Goal: Information Seeking & Learning: Learn about a topic

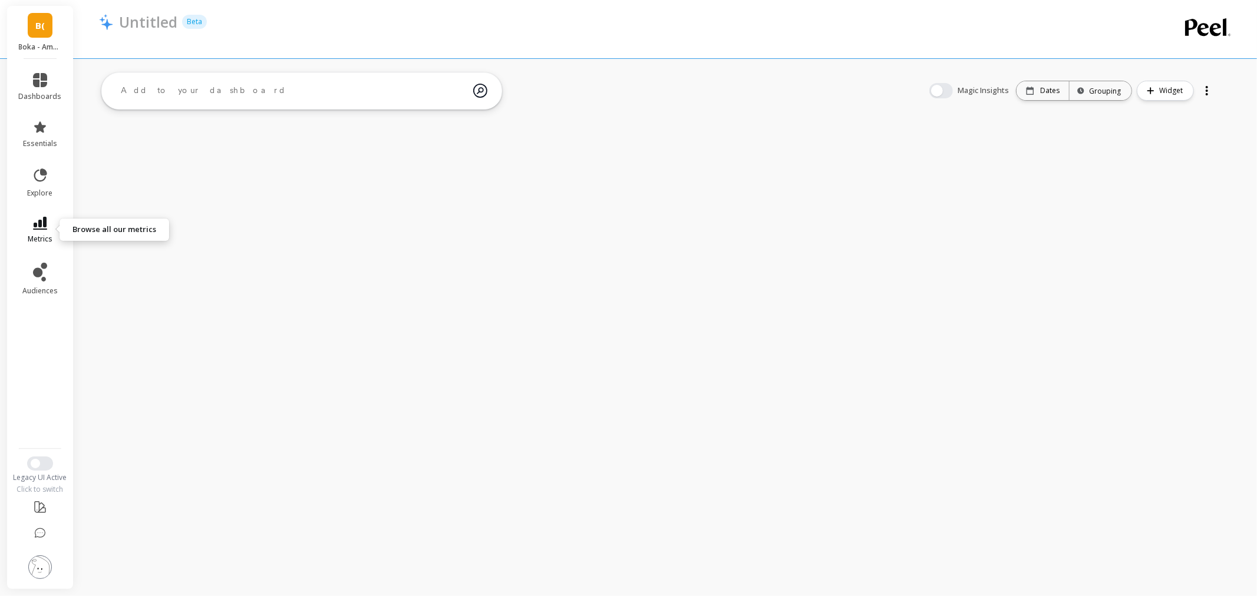
click at [31, 229] on link "metrics" at bounding box center [40, 230] width 43 height 27
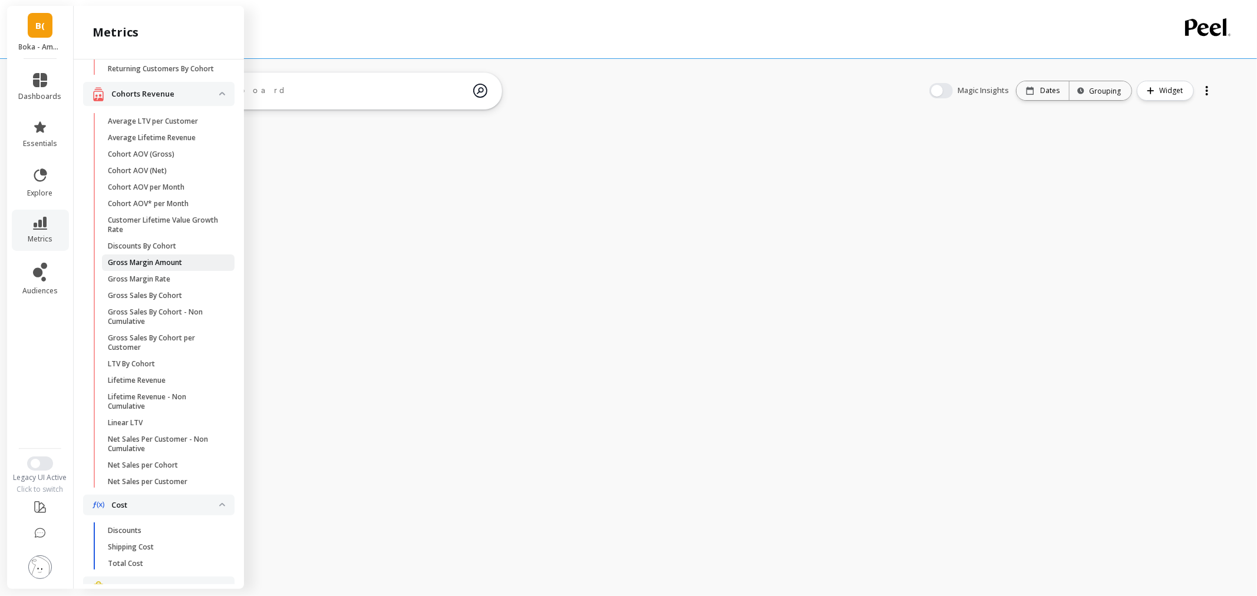
scroll to position [196, 0]
click at [149, 382] on p "Lifetime Revenue" at bounding box center [137, 376] width 58 height 9
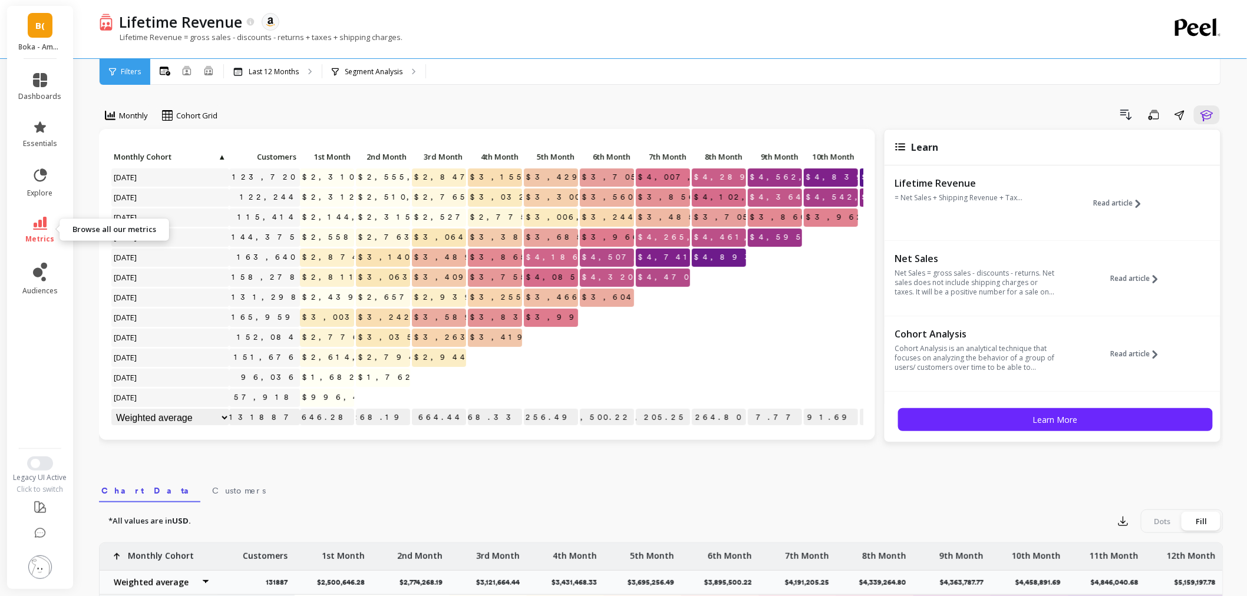
click at [27, 222] on link "metrics" at bounding box center [40, 230] width 43 height 27
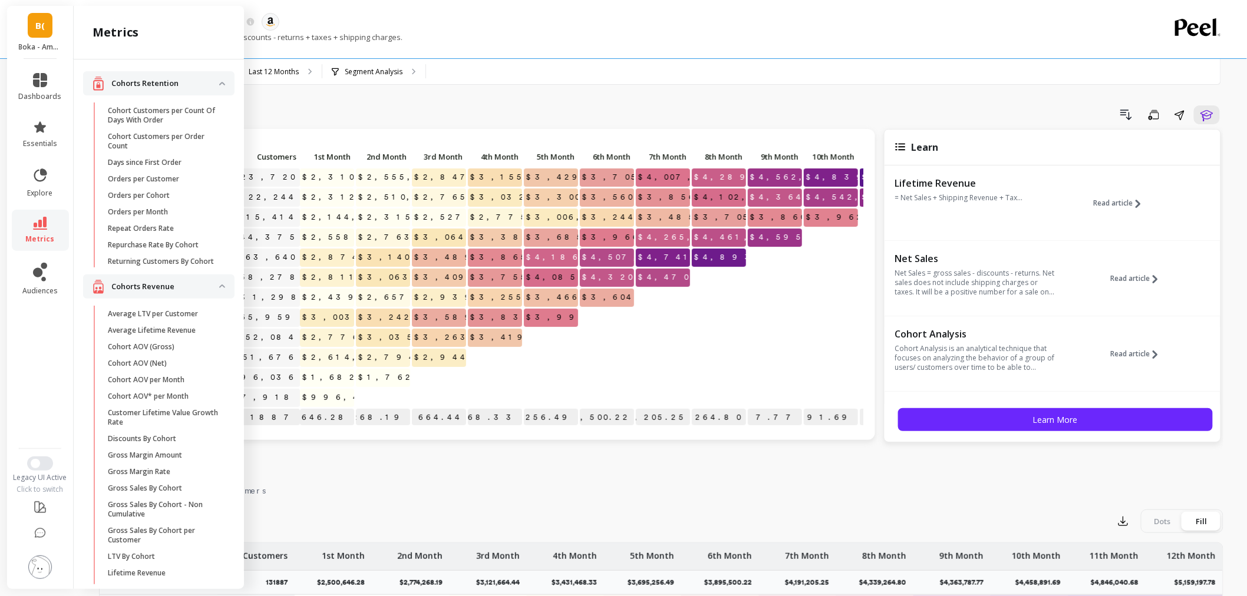
scroll to position [196, 0]
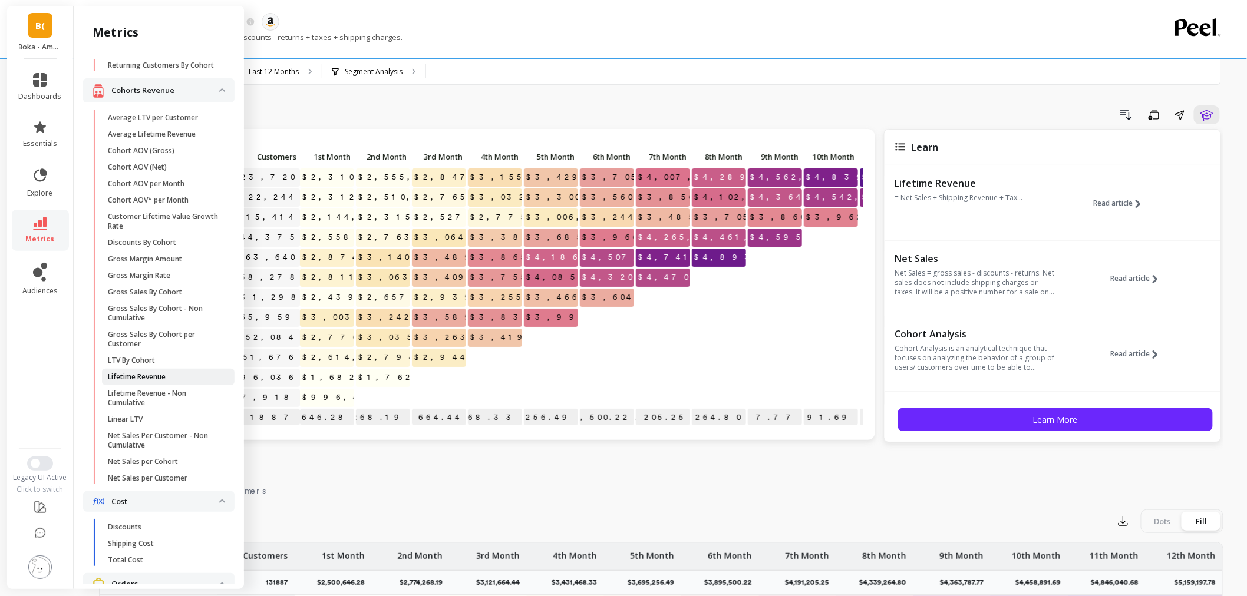
click at [118, 385] on link "Lifetime Revenue" at bounding box center [168, 377] width 133 height 17
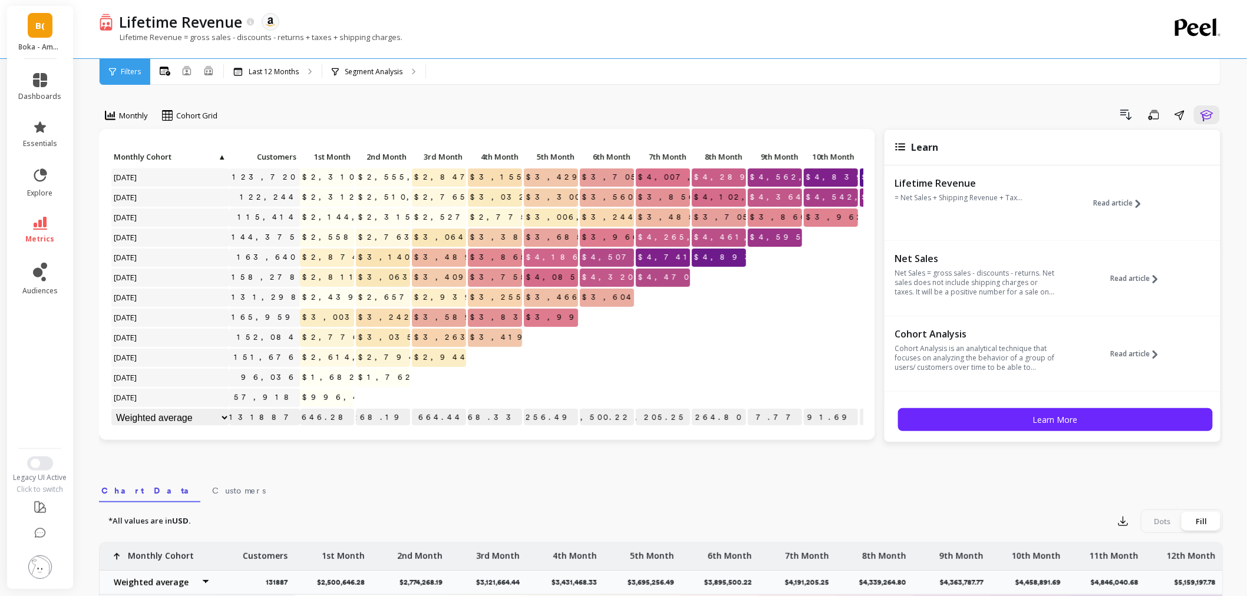
scroll to position [0, 0]
click at [37, 231] on link "metrics" at bounding box center [40, 230] width 43 height 27
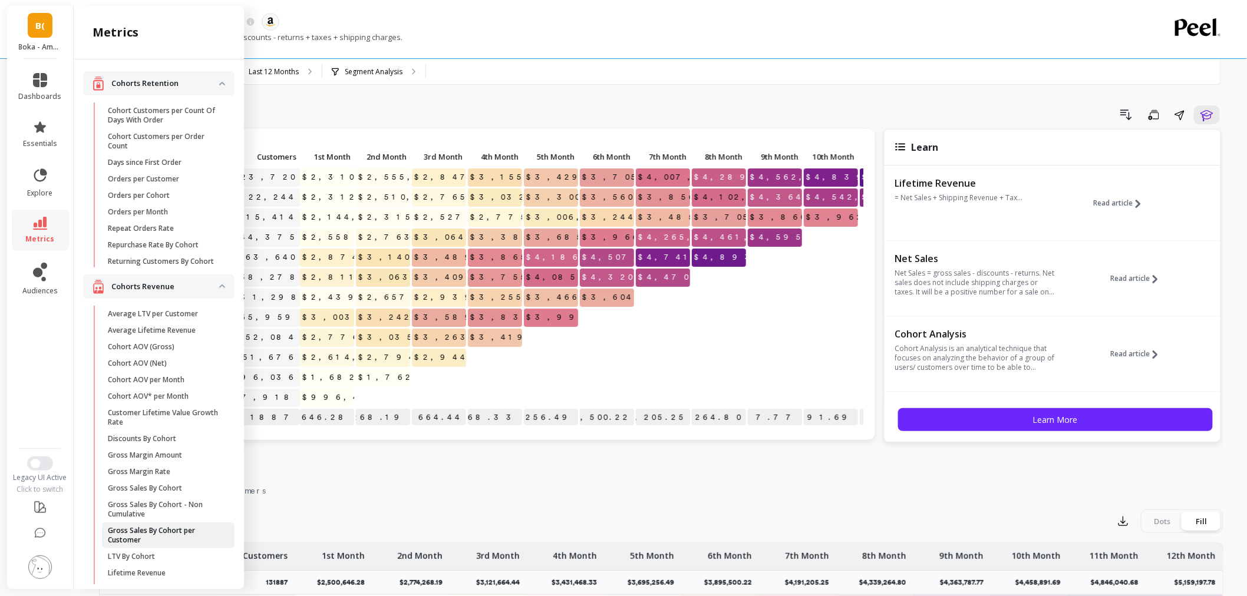
scroll to position [196, 0]
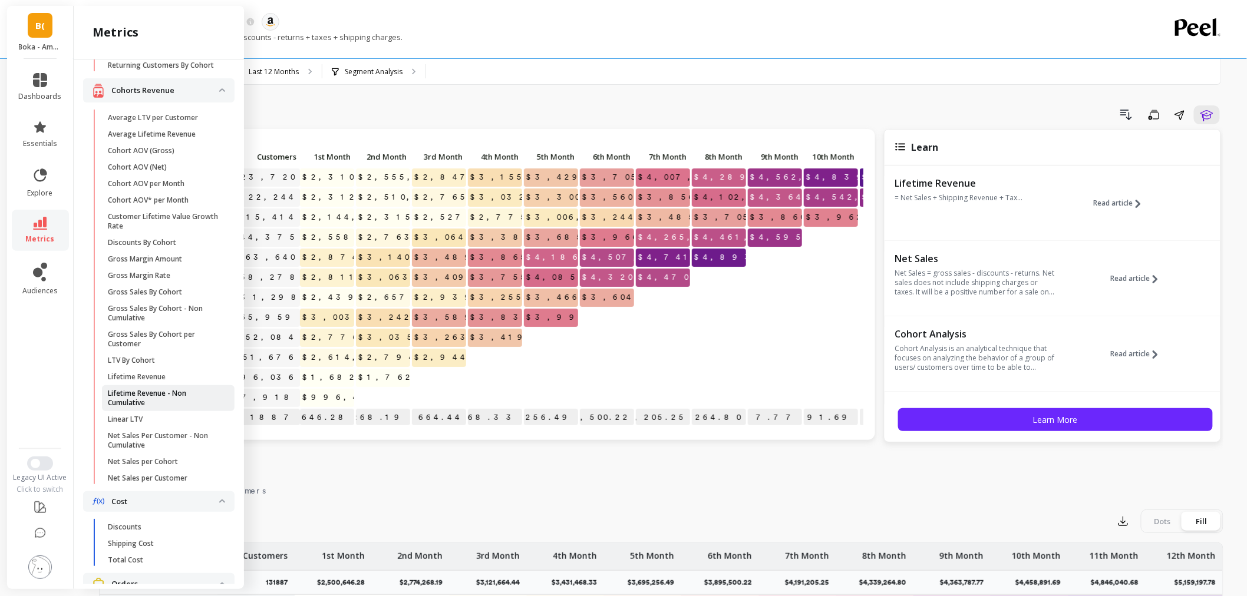
click at [141, 407] on p "Lifetime Revenue - Non Cumulative" at bounding box center [164, 398] width 113 height 19
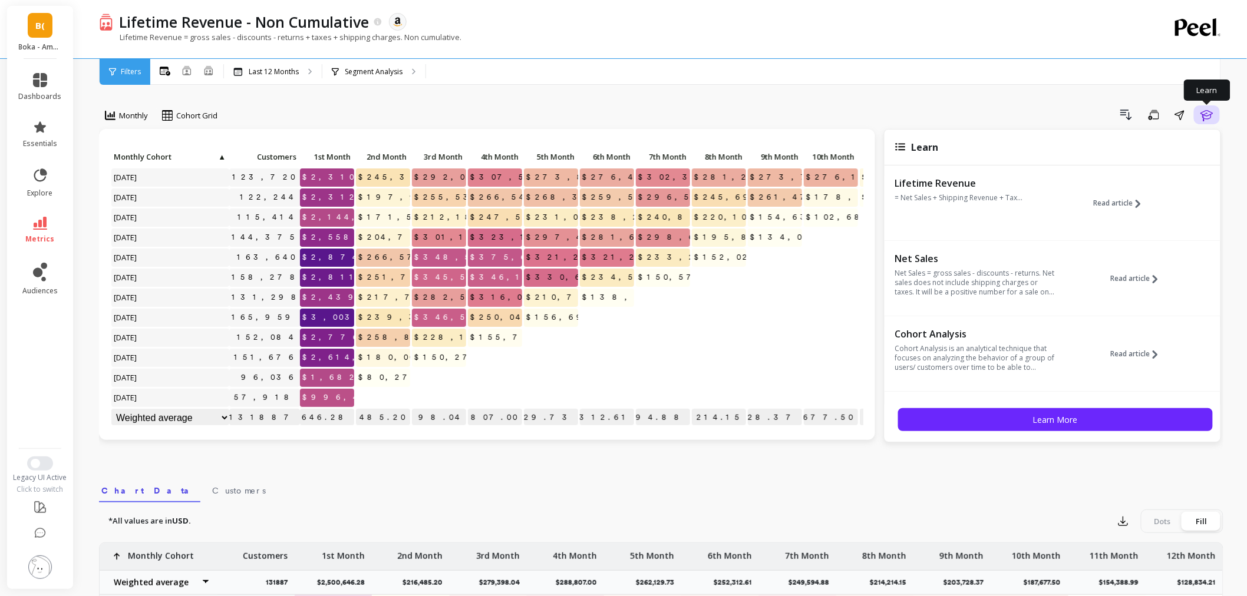
click at [1210, 121] on icon "button" at bounding box center [1207, 115] width 14 height 14
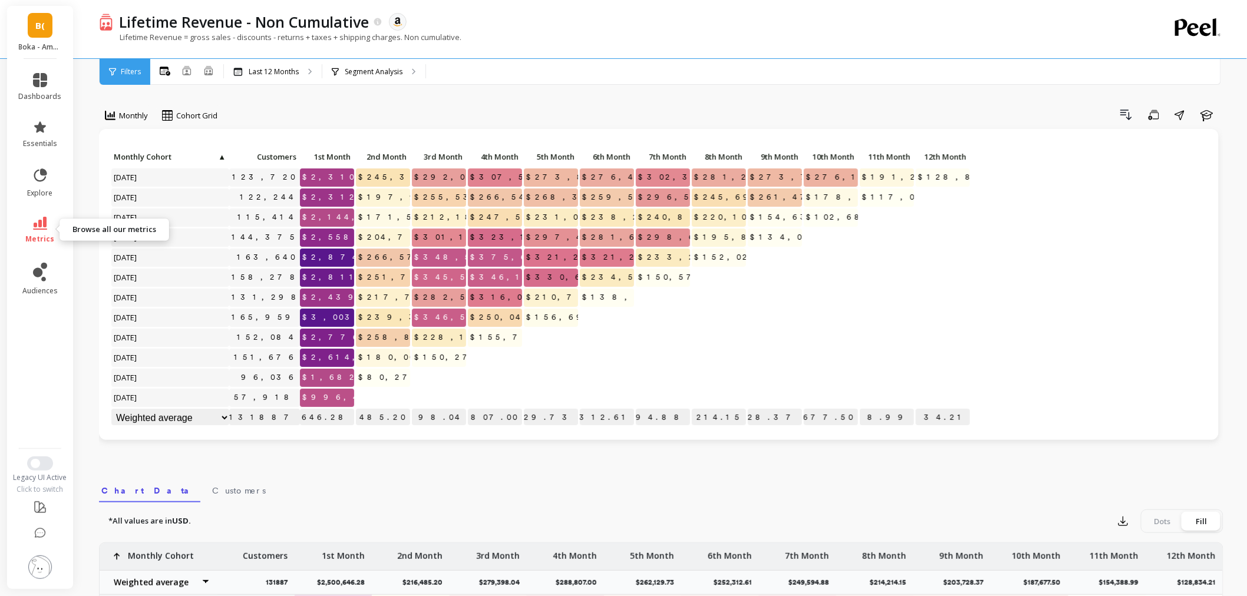
click at [37, 222] on icon at bounding box center [40, 223] width 14 height 13
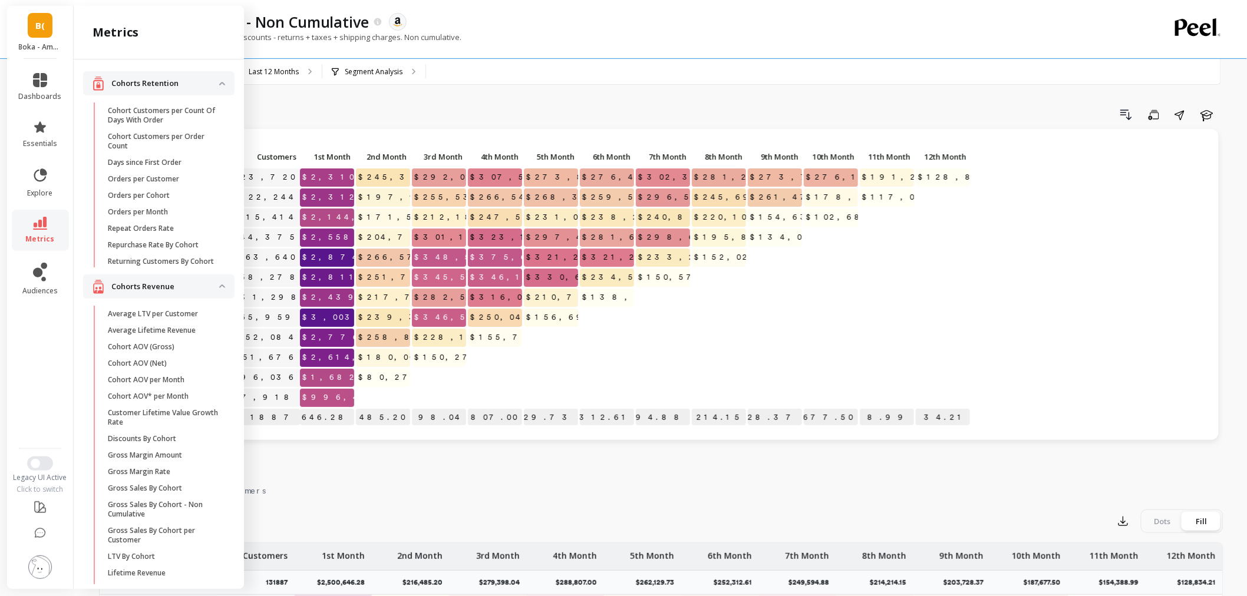
scroll to position [196, 0]
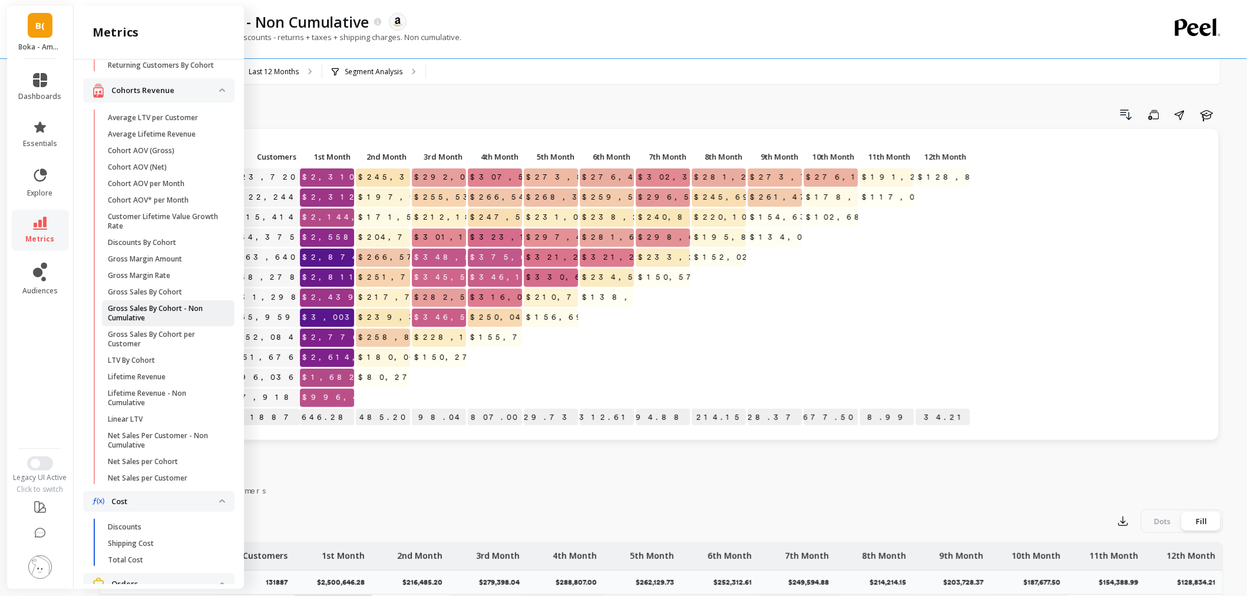
click at [138, 321] on p "Gross Sales By Cohort - Non Cumulative" at bounding box center [164, 313] width 113 height 19
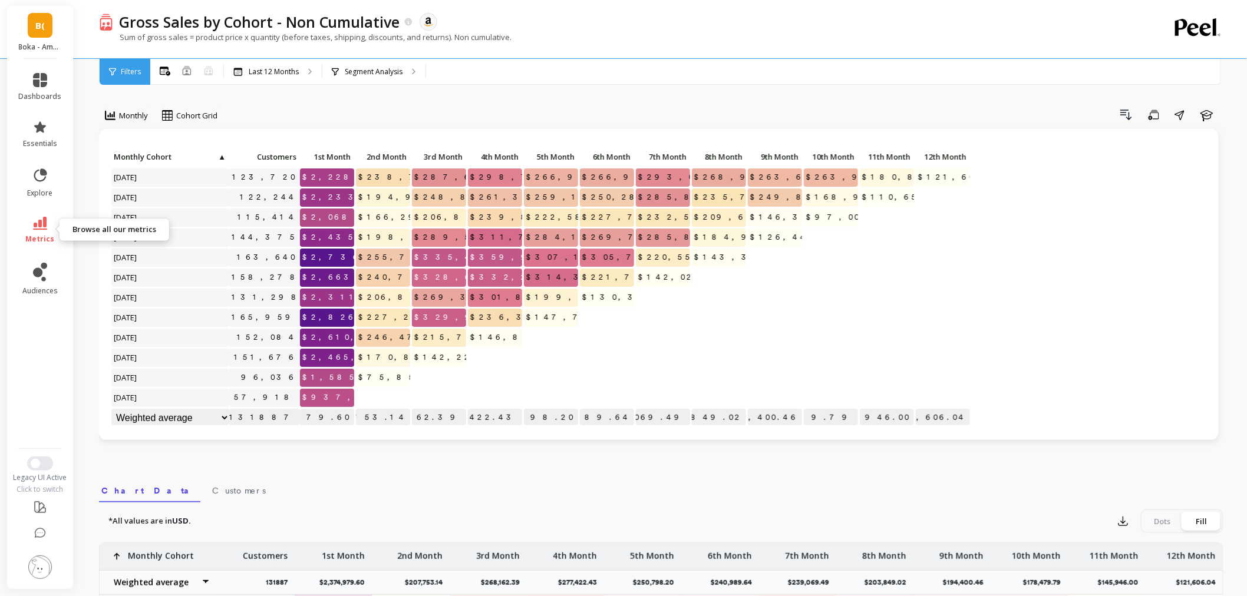
click at [29, 238] on span "metrics" at bounding box center [40, 239] width 29 height 9
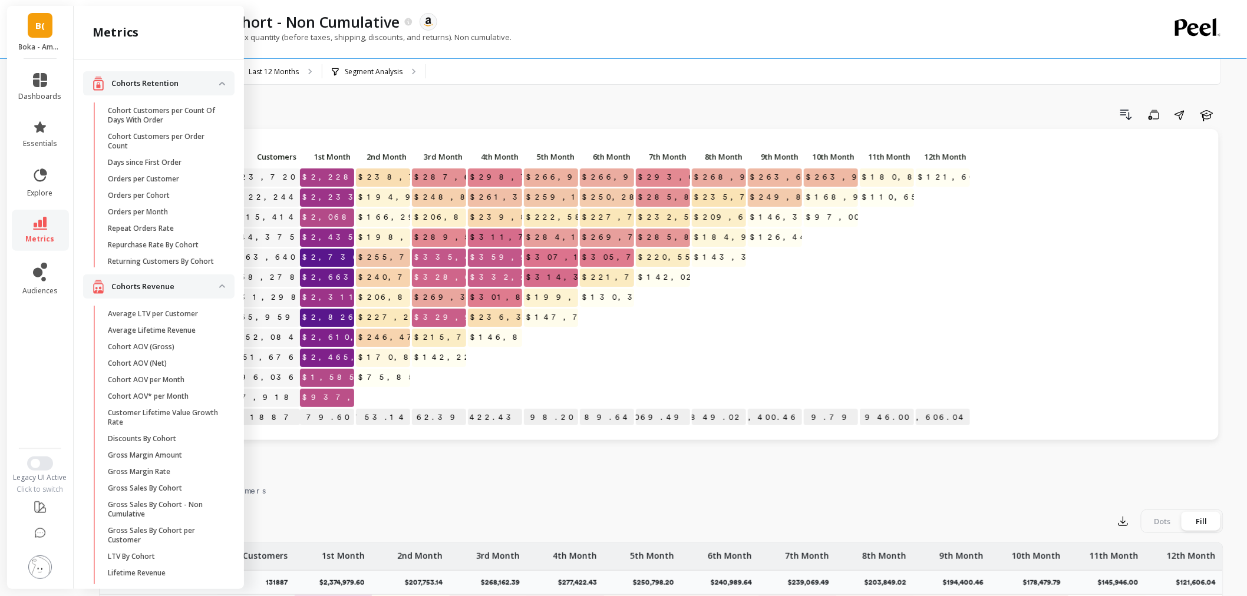
scroll to position [196, 0]
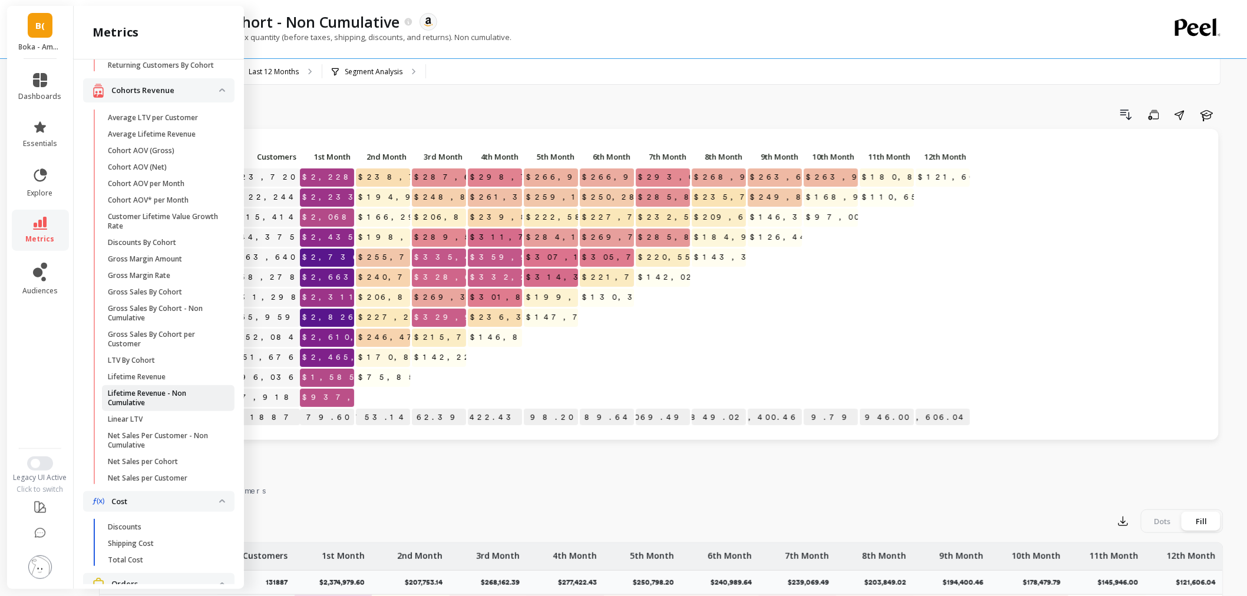
click at [144, 408] on p "Lifetime Revenue - Non Cumulative" at bounding box center [164, 398] width 113 height 19
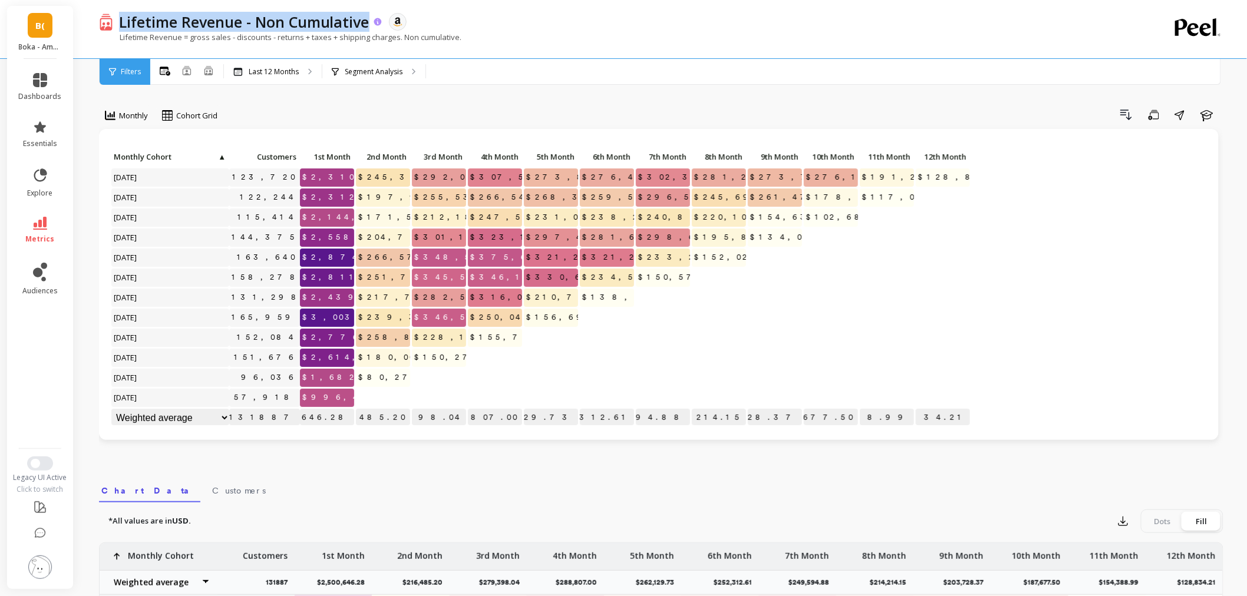
copy p "Lifetime Revenue - Non Cumulative"
drag, startPoint x: 115, startPoint y: 27, endPoint x: 369, endPoint y: 25, distance: 254.6
click at [369, 25] on div "Lifetime Revenue - Non Cumulative" at bounding box center [248, 22] width 270 height 20
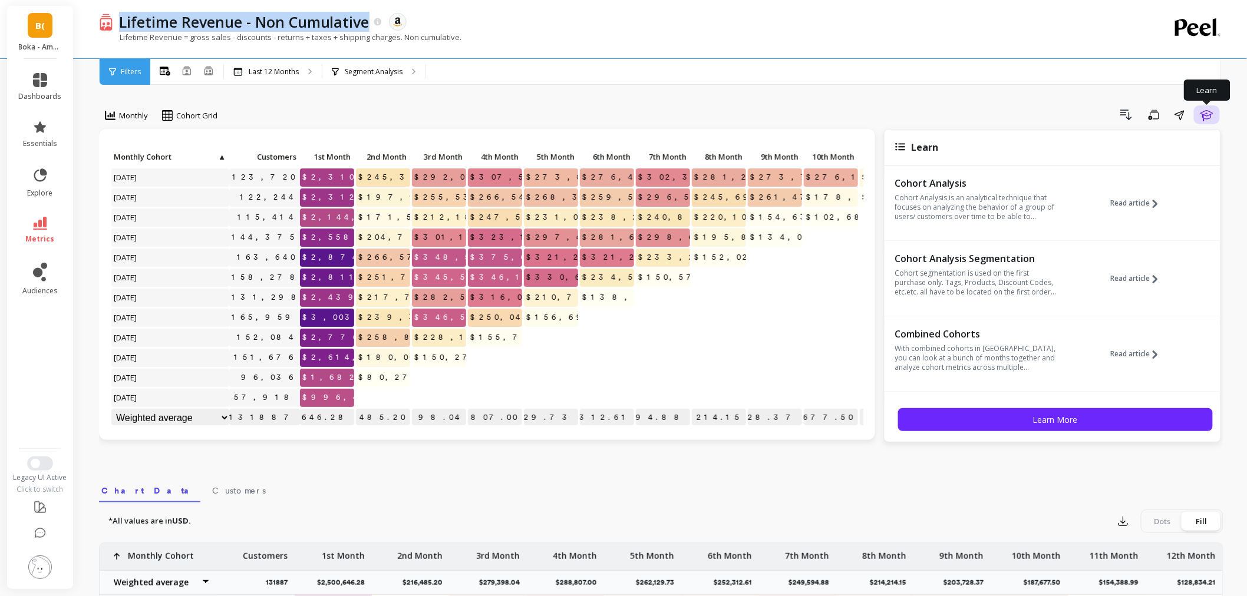
click at [1207, 113] on icon "button" at bounding box center [1207, 115] width 14 height 14
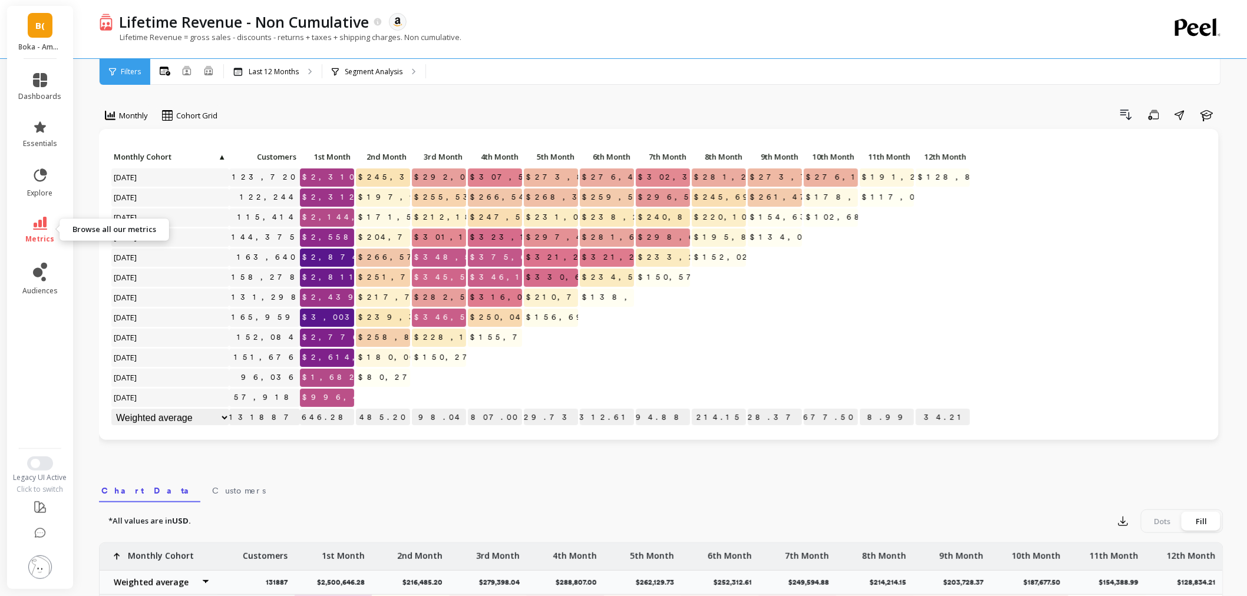
click at [40, 219] on icon at bounding box center [40, 223] width 14 height 13
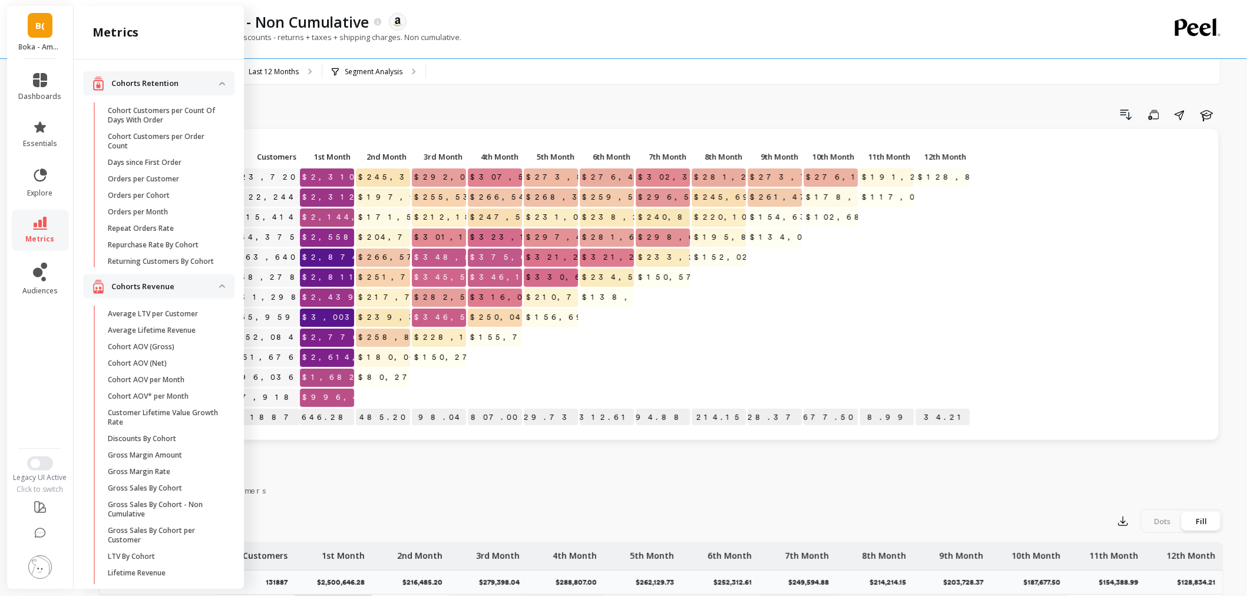
scroll to position [196, 0]
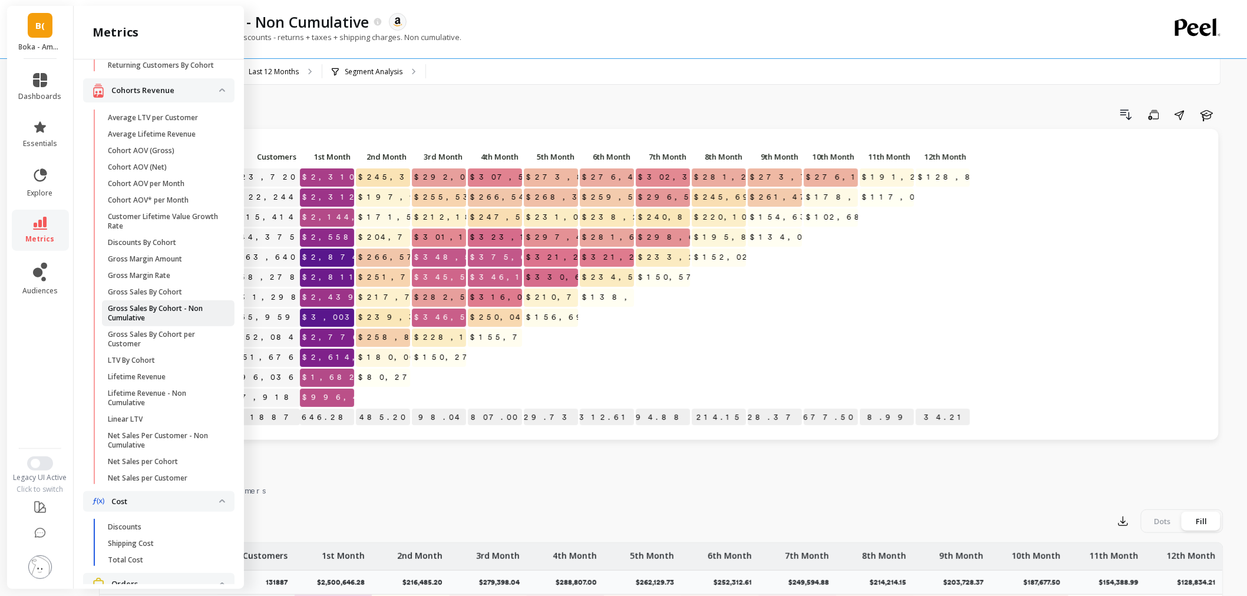
click at [180, 313] on p "Gross Sales By Cohort - Non Cumulative" at bounding box center [164, 313] width 113 height 19
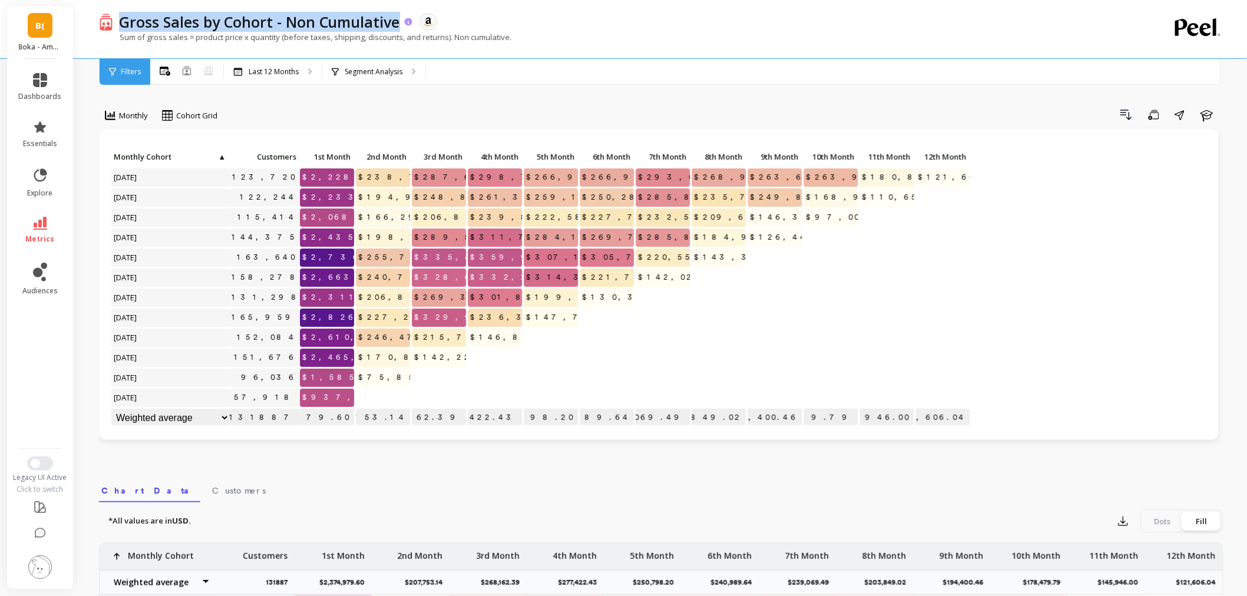
drag, startPoint x: 401, startPoint y: 21, endPoint x: 124, endPoint y: 18, distance: 277.6
click at [124, 18] on div "Gross Sales by Cohort - Non Cumulative" at bounding box center [263, 22] width 301 height 20
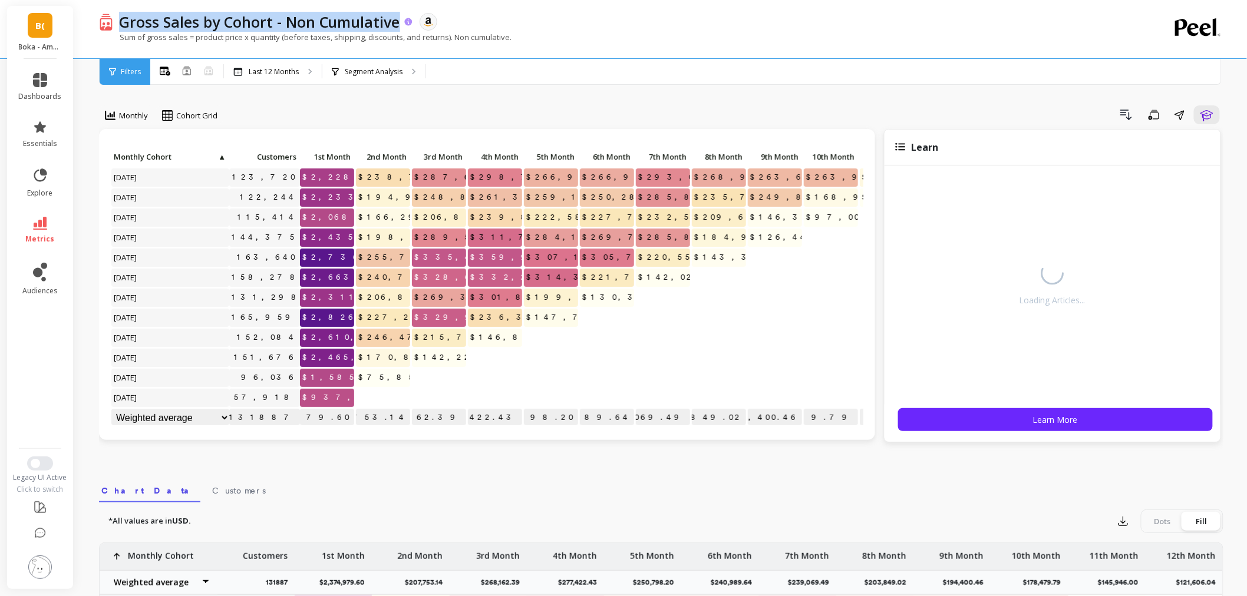
copy p "Gross Sales by Cohort - Non Cumulative"
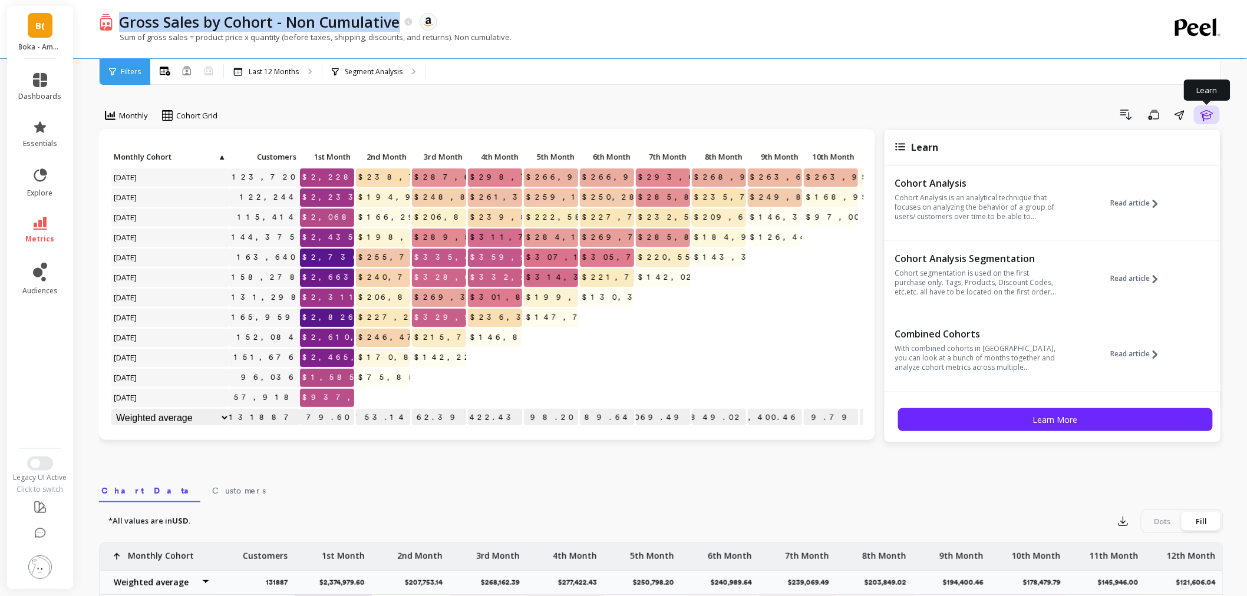
click at [1210, 112] on icon "button" at bounding box center [1206, 115] width 12 height 11
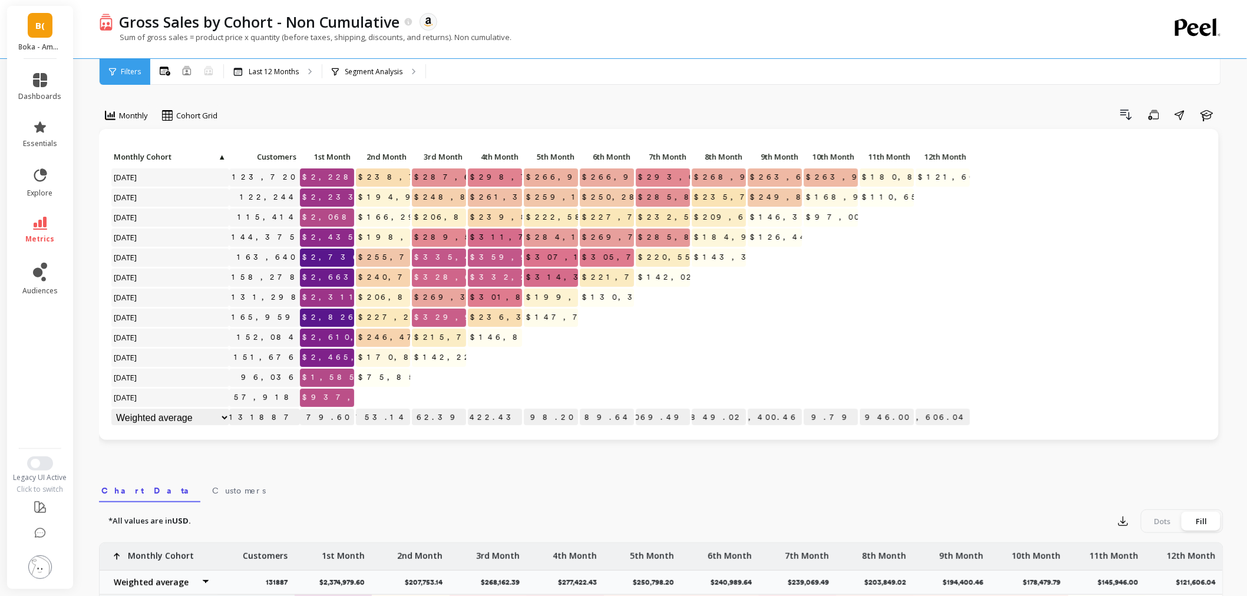
drag, startPoint x: 39, startPoint y: 551, endPoint x: 40, endPoint y: 560, distance: 8.9
click at [40, 560] on li at bounding box center [40, 568] width 67 height 42
click at [40, 560] on img at bounding box center [40, 568] width 24 height 24
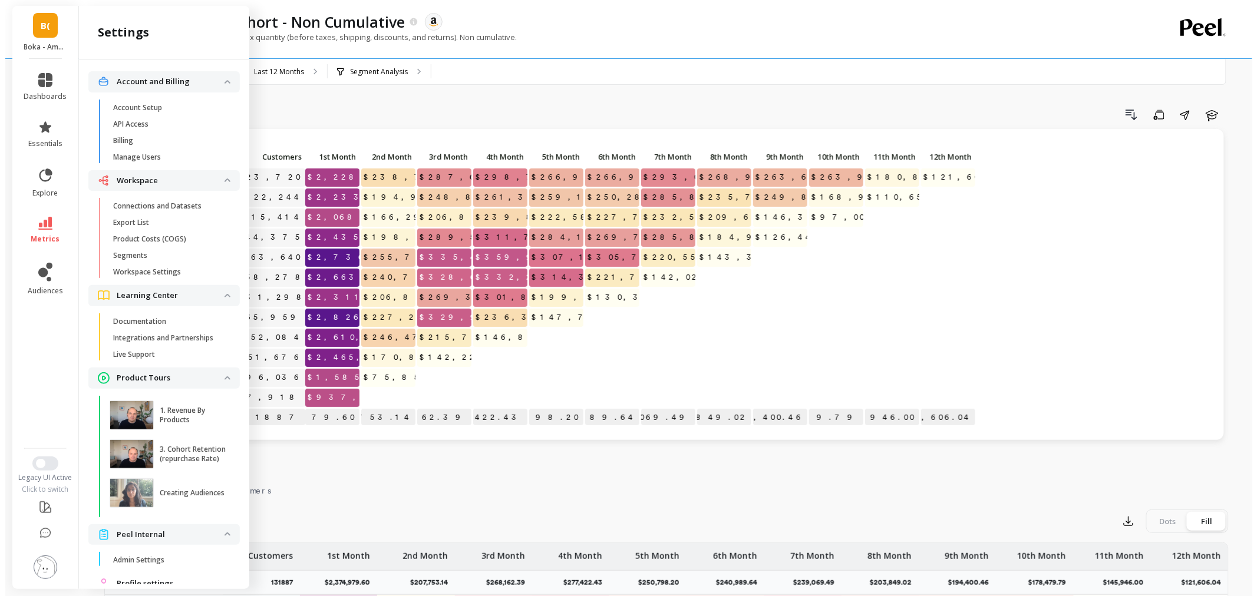
scroll to position [42, 0]
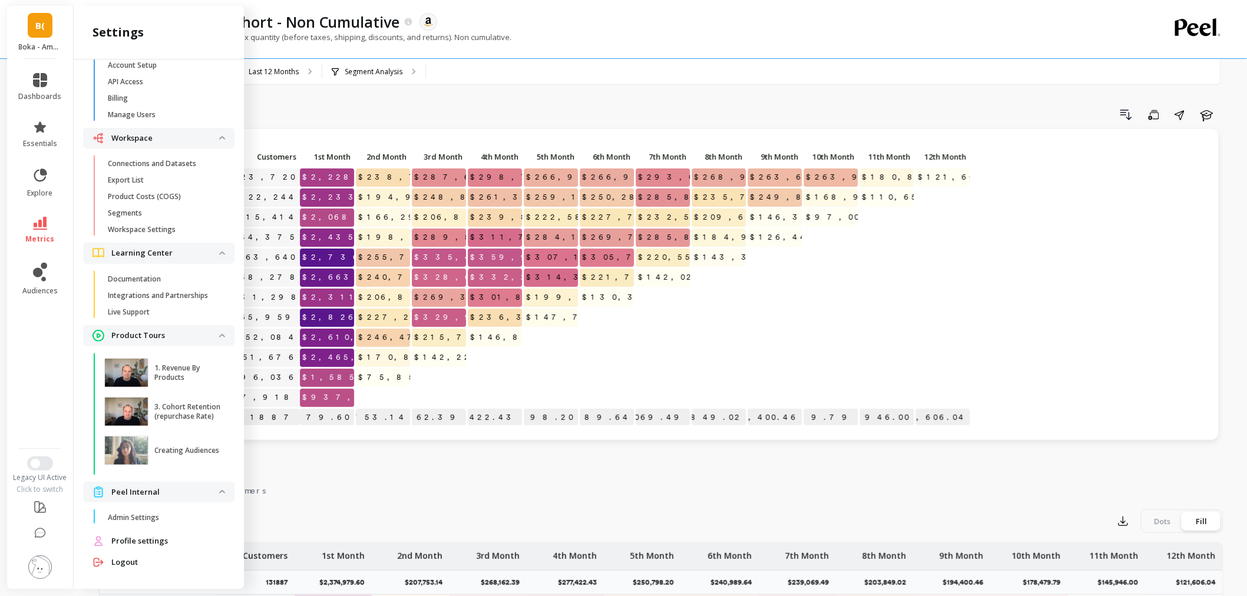
drag, startPoint x: 124, startPoint y: 516, endPoint x: 873, endPoint y: 389, distance: 760.2
click at [124, 516] on p "Admin Settings" at bounding box center [133, 517] width 51 height 9
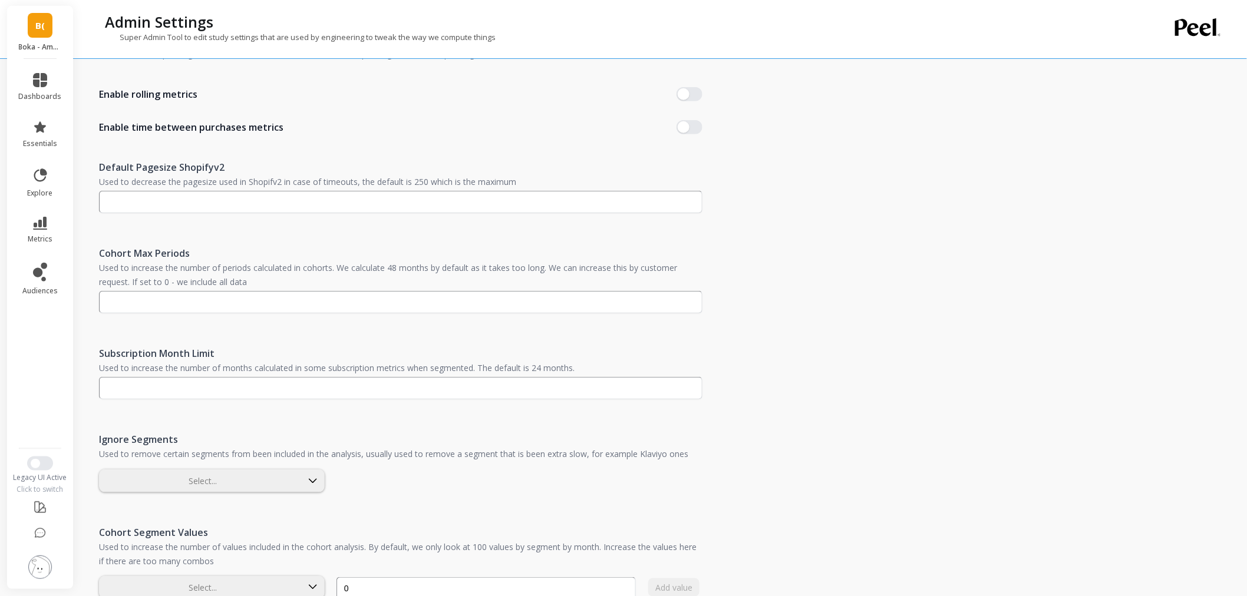
scroll to position [327, 0]
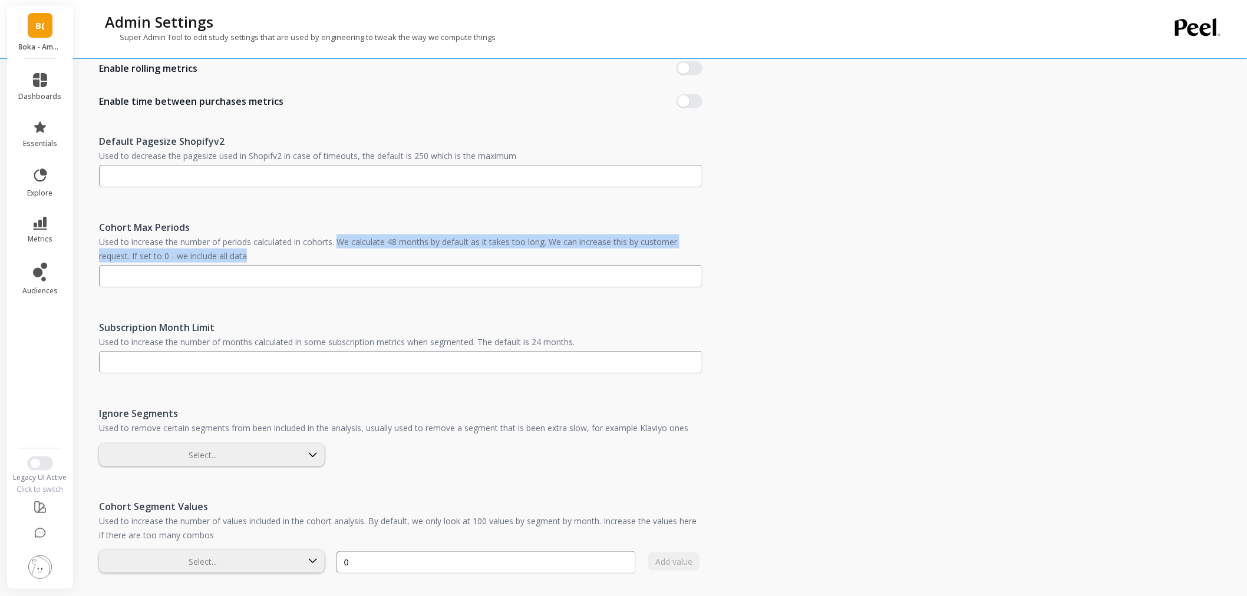
drag, startPoint x: 341, startPoint y: 239, endPoint x: 649, endPoint y: 249, distance: 309.0
click at [649, 249] on div "Cohort Max Periods Used to increase the number of periods calculated in cohorts…" at bounding box center [400, 254] width 603 height 100
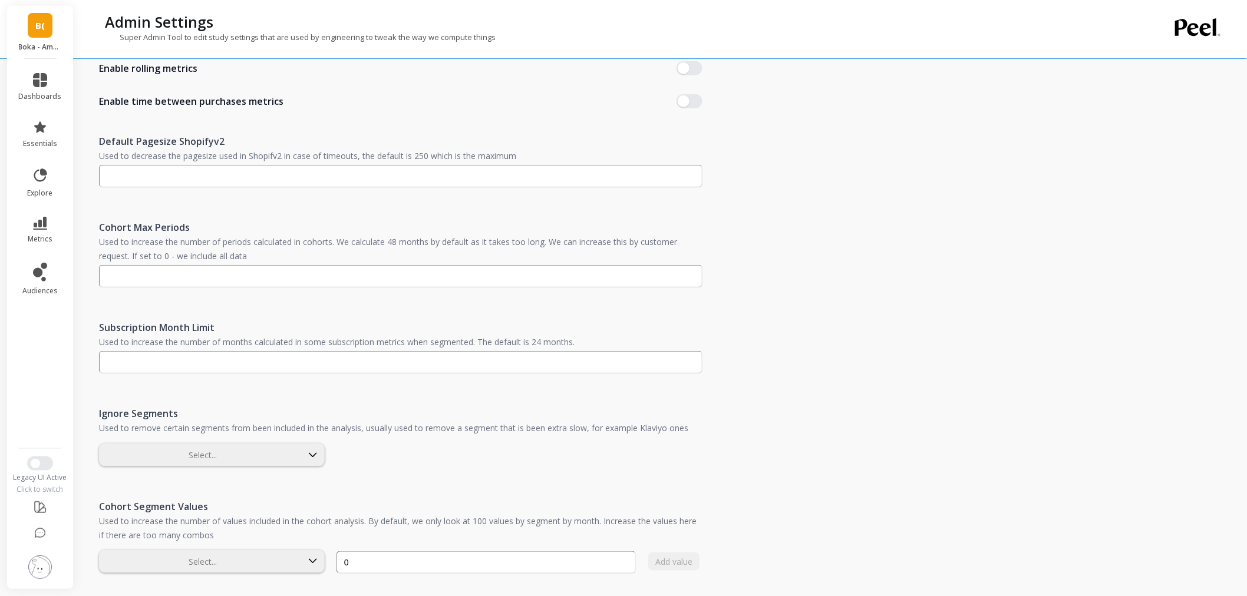
click at [867, 408] on div "Admin Settings Super Admin Tool to edit study settings that are used by enginee…" at bounding box center [663, 358] width 1167 height 1370
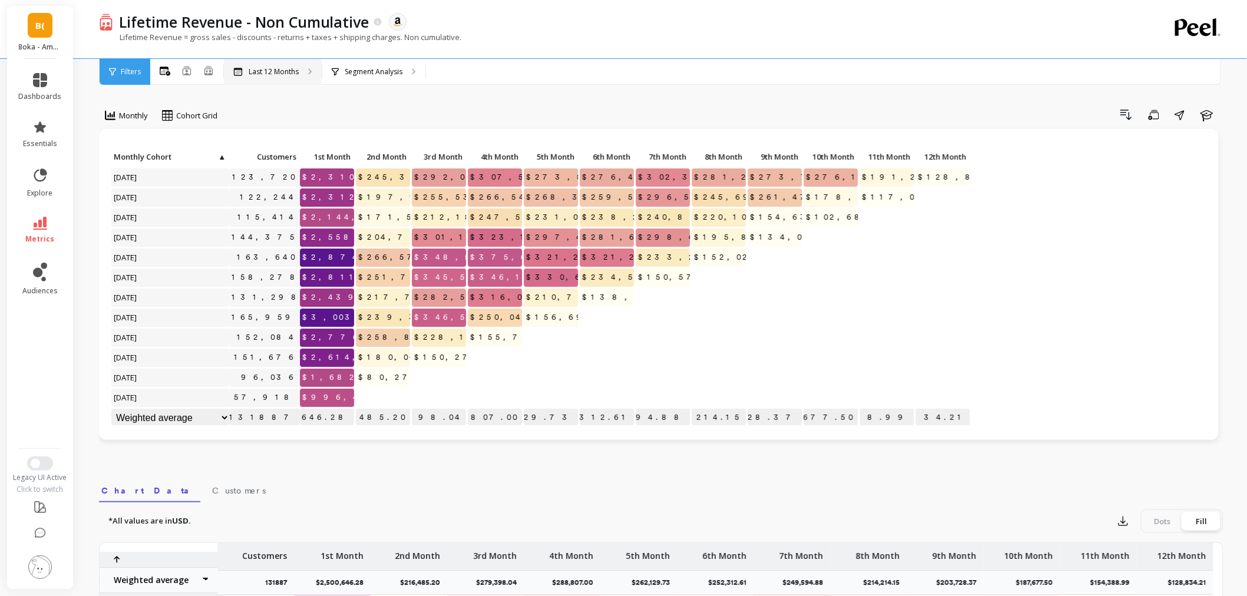
click at [278, 77] on div "Last 12 Months" at bounding box center [273, 72] width 98 height 26
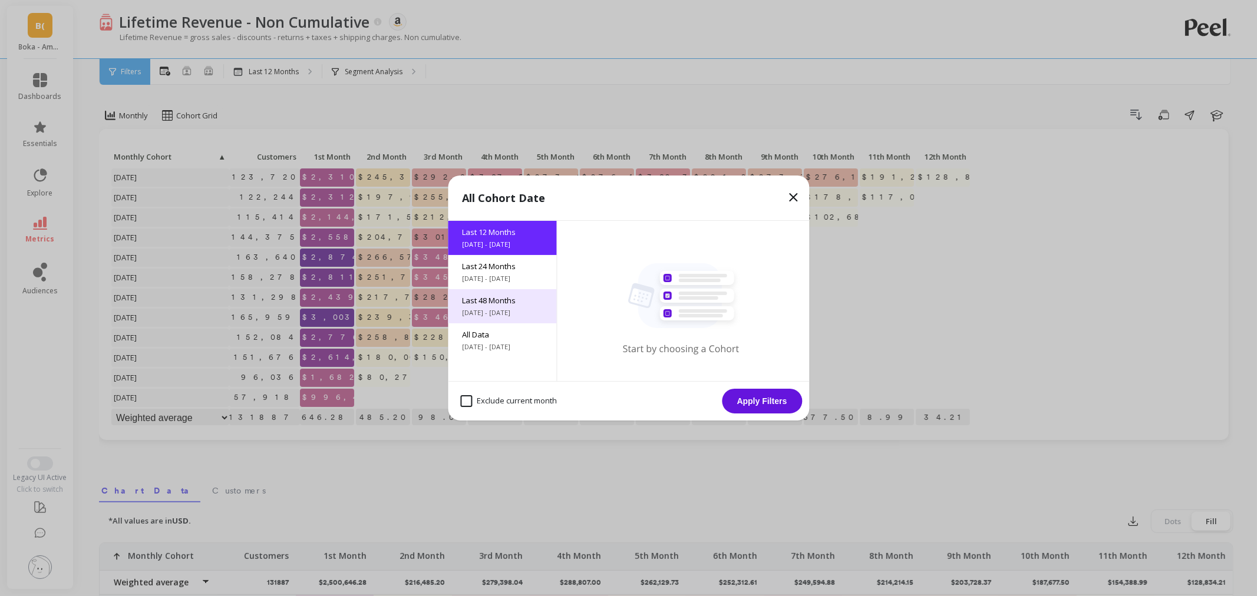
click at [514, 319] on div "Last 48 Months 9/22/2021 - 9/22/2025" at bounding box center [502, 306] width 108 height 34
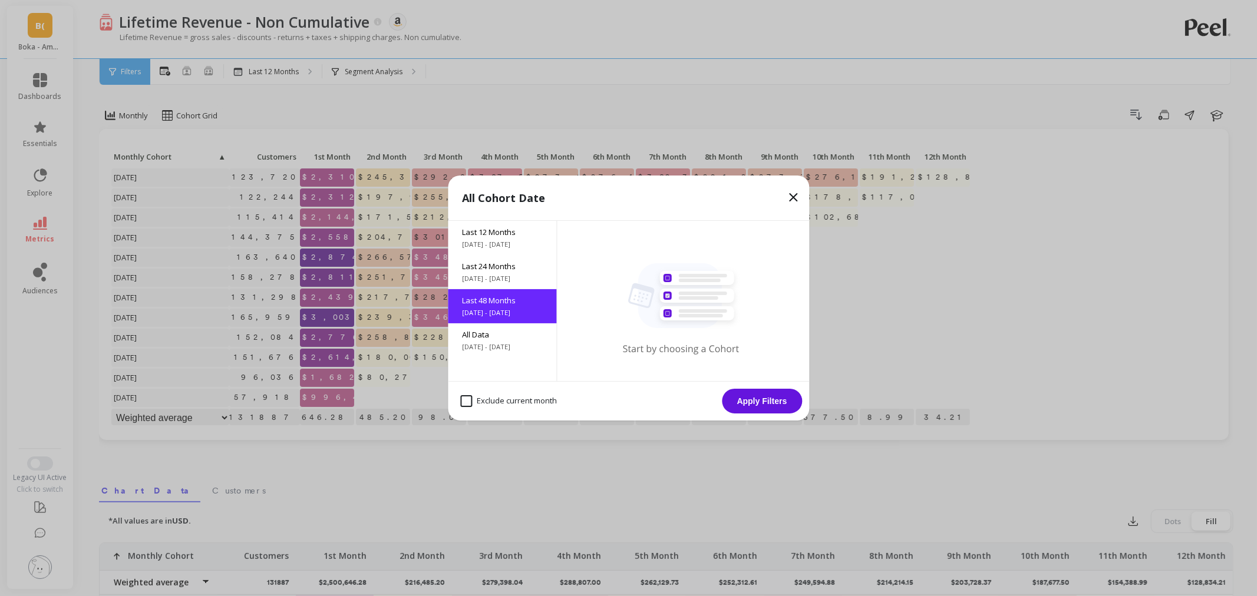
click at [764, 401] on button "Apply Filters" at bounding box center [762, 401] width 80 height 25
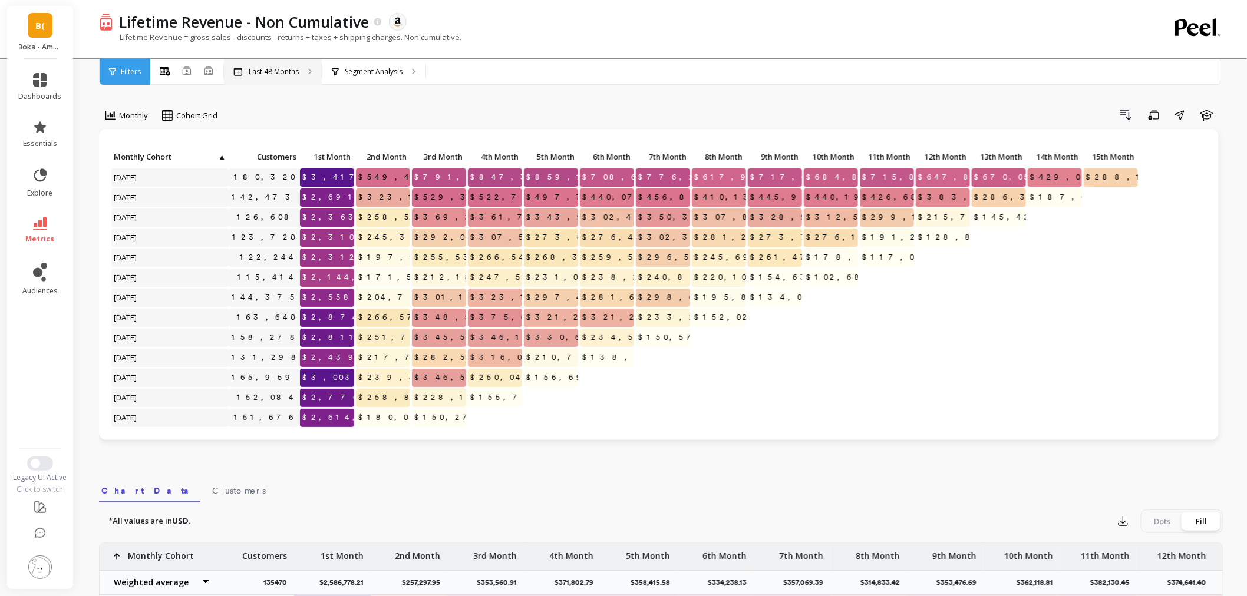
click at [289, 80] on div "Last 48 Months" at bounding box center [273, 72] width 98 height 26
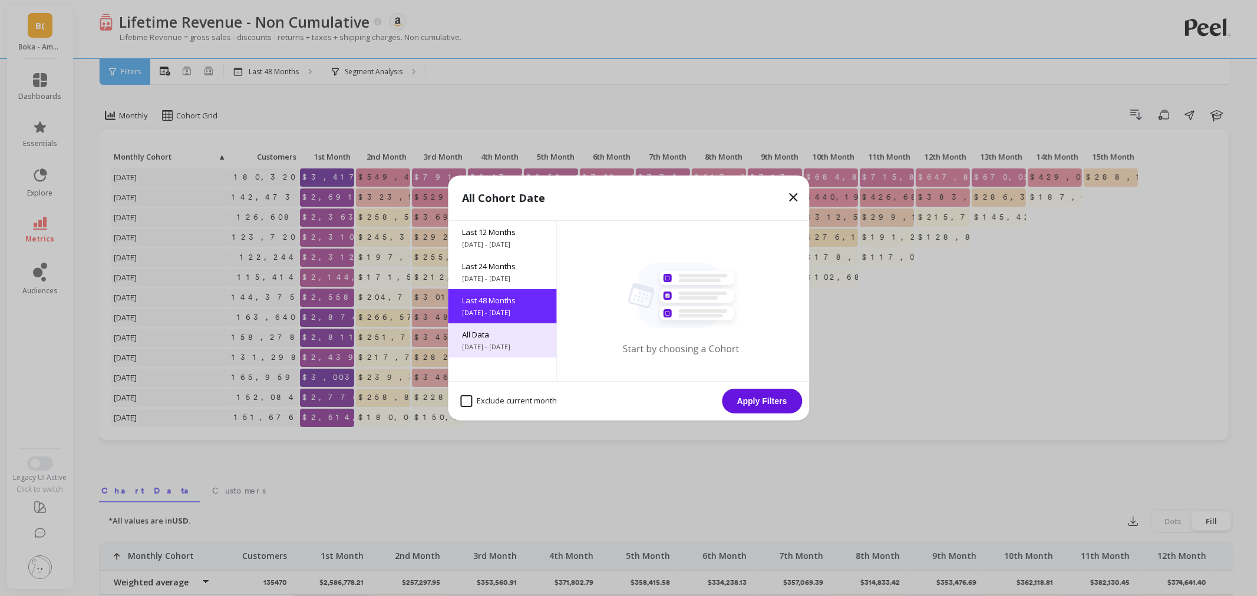
click at [467, 348] on span "5/22/2017 - 9/22/2025" at bounding box center [502, 346] width 80 height 9
click at [778, 408] on button "Apply Filters" at bounding box center [762, 401] width 80 height 25
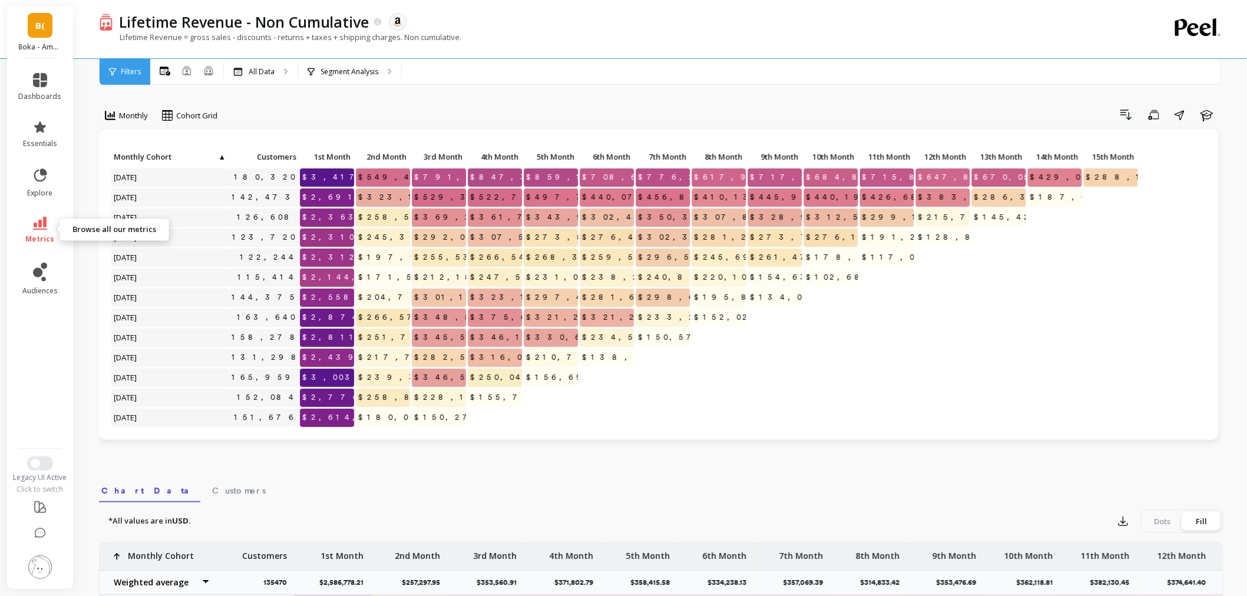
click at [32, 235] on span "metrics" at bounding box center [40, 239] width 29 height 9
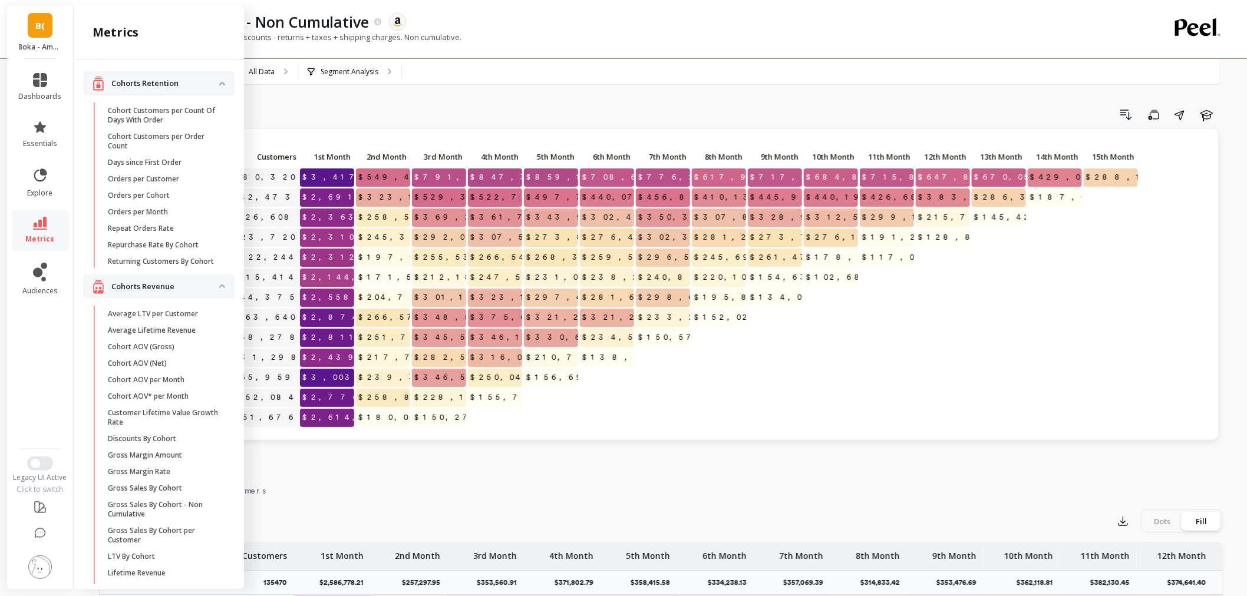
scroll to position [196, 0]
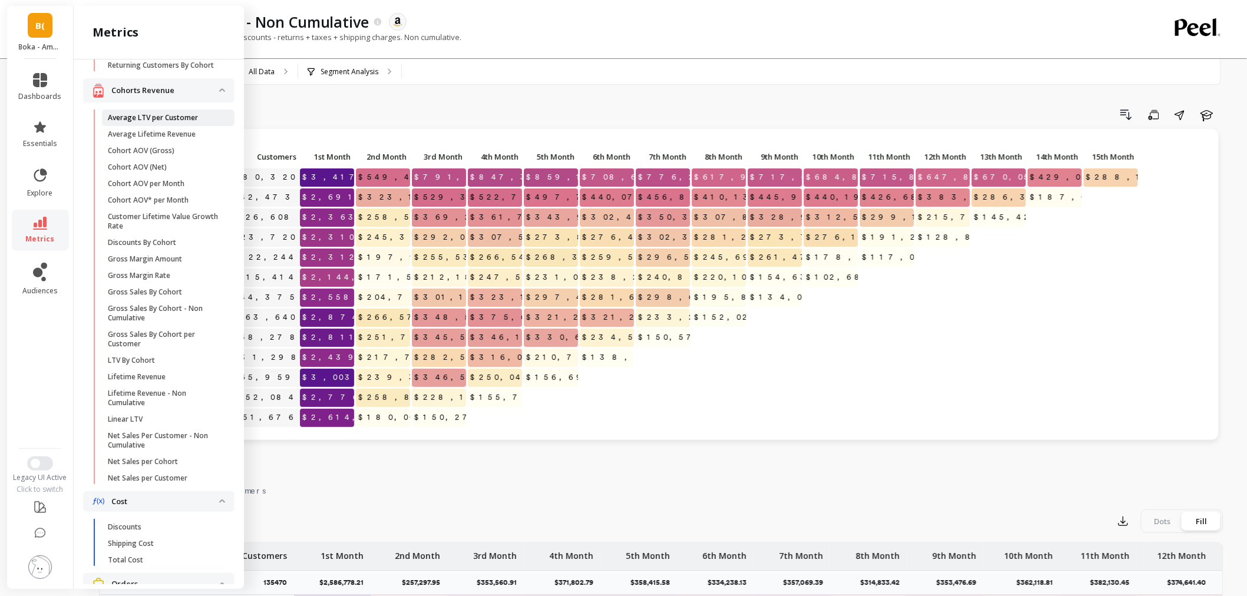
click at [196, 121] on p "Average LTV per Customer" at bounding box center [153, 117] width 90 height 9
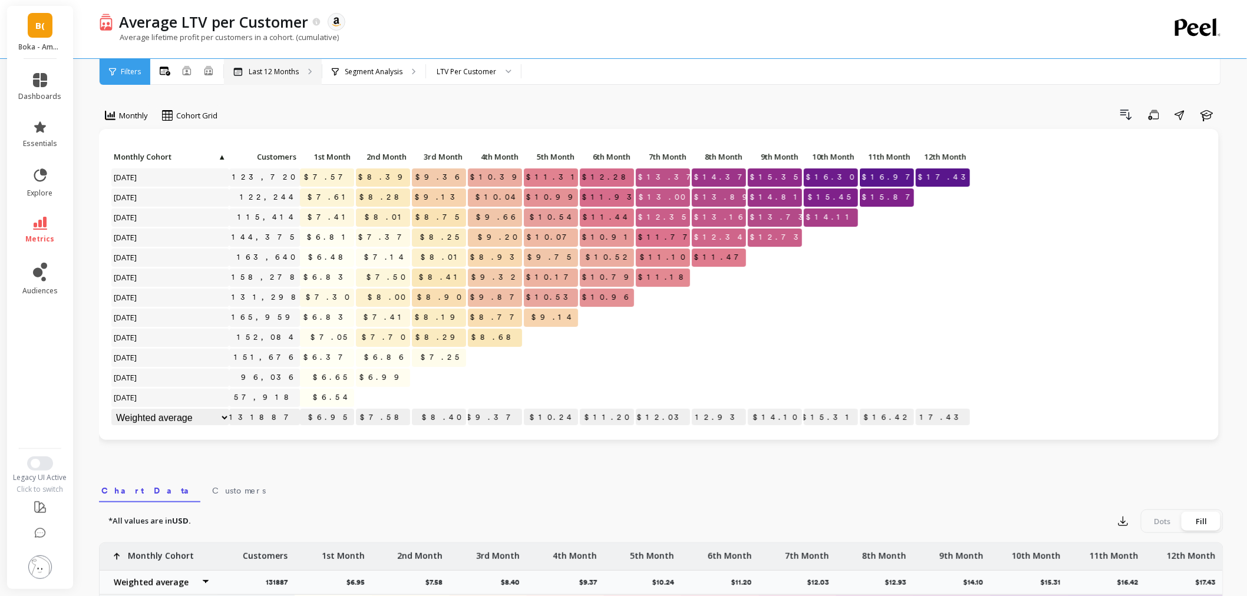
click at [274, 71] on p "Last 12 Months" at bounding box center [274, 71] width 50 height 9
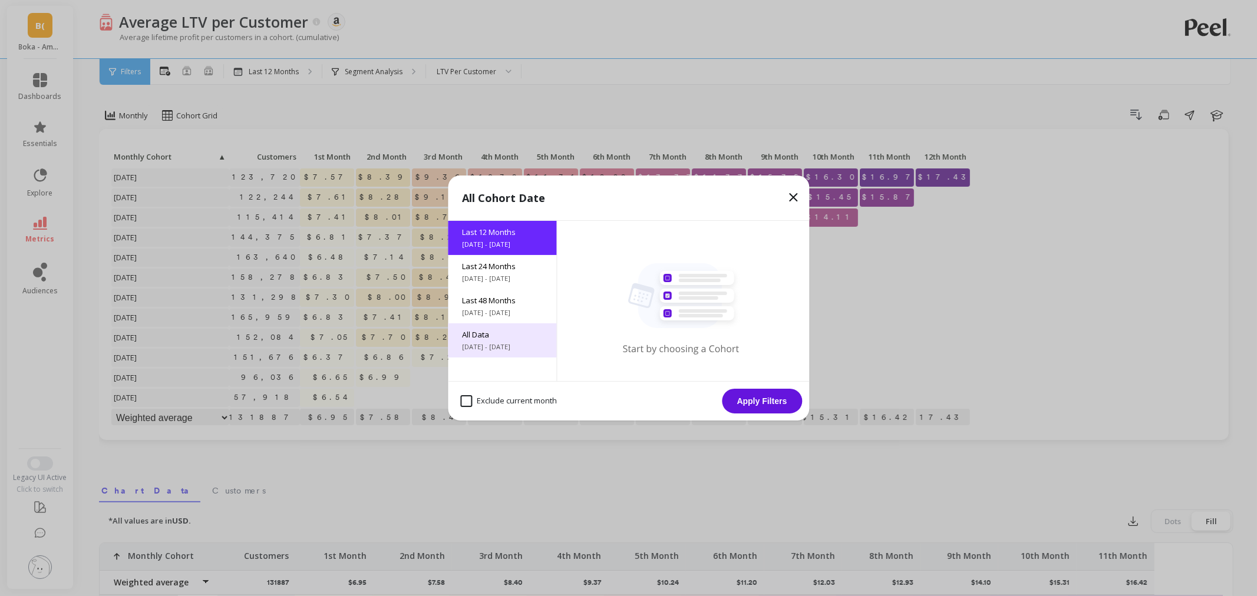
click at [485, 329] on span "All Data" at bounding box center [502, 334] width 80 height 11
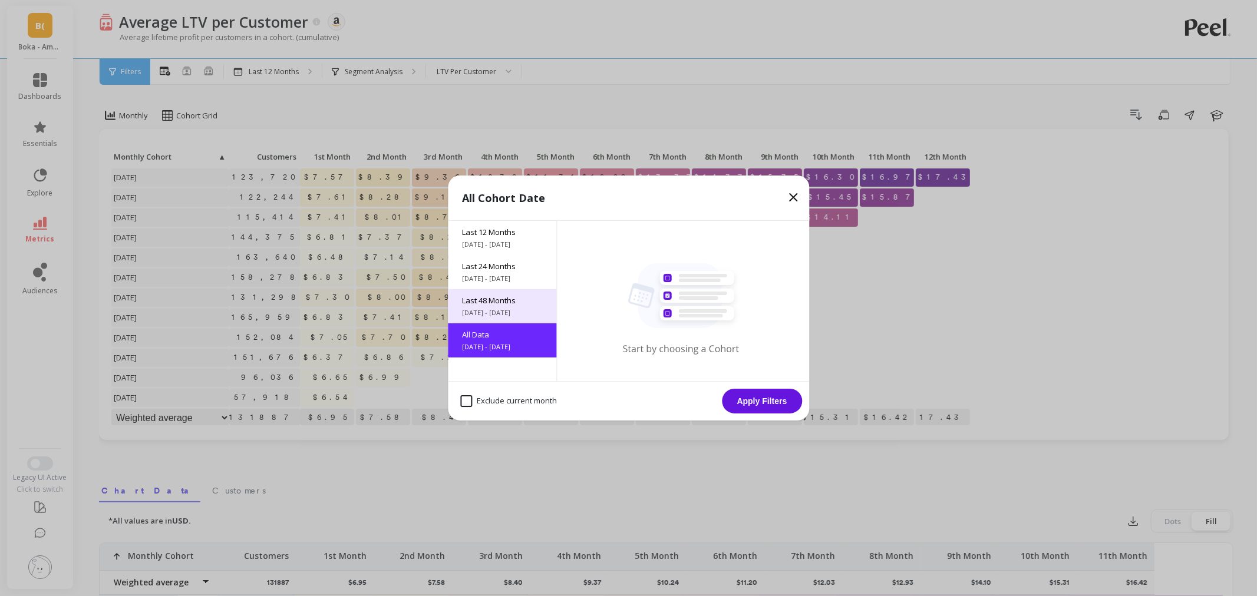
click at [523, 309] on span "9/22/2021 - 9/22/2025" at bounding box center [502, 312] width 80 height 9
click at [761, 398] on button "Apply Filters" at bounding box center [762, 401] width 80 height 25
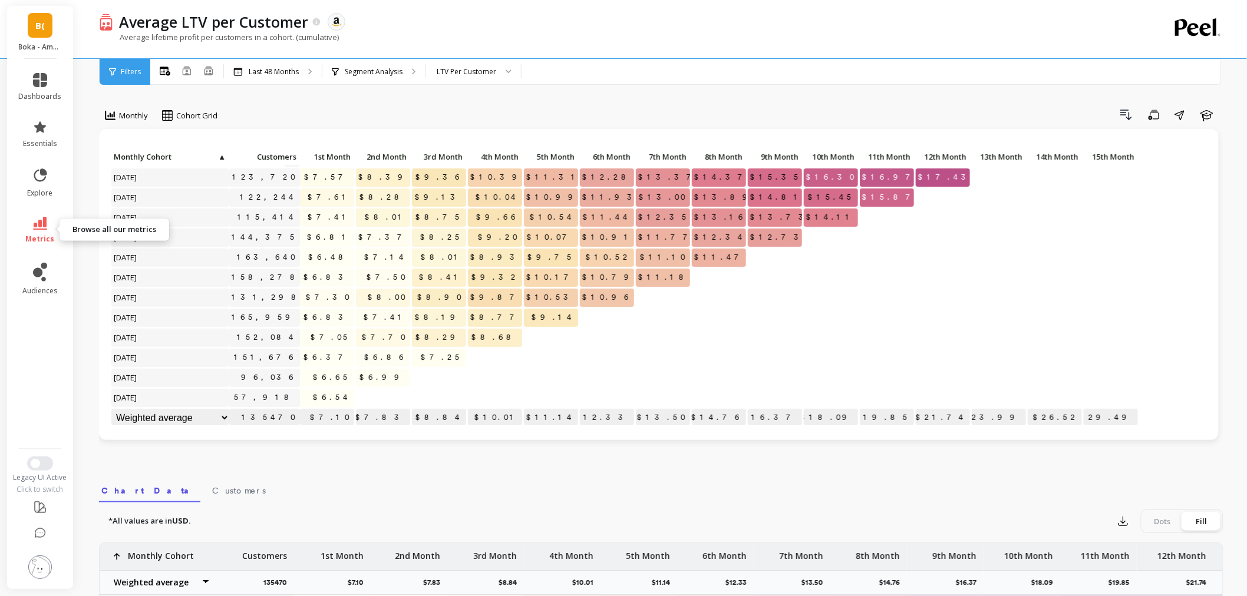
click at [38, 223] on icon at bounding box center [40, 223] width 14 height 13
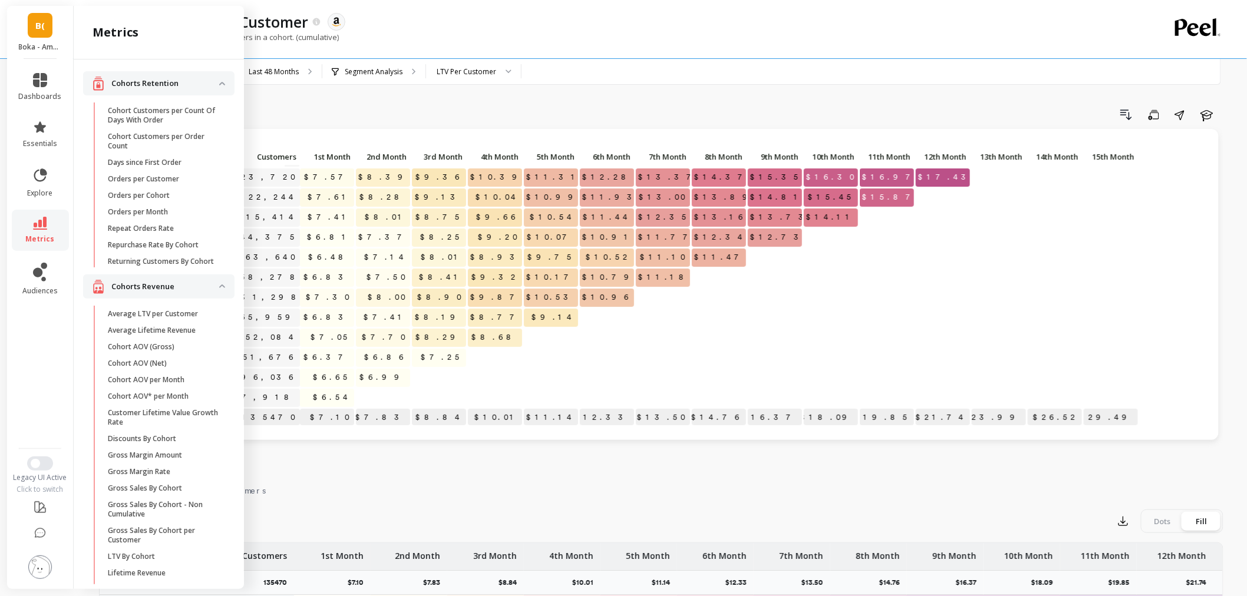
scroll to position [196, 0]
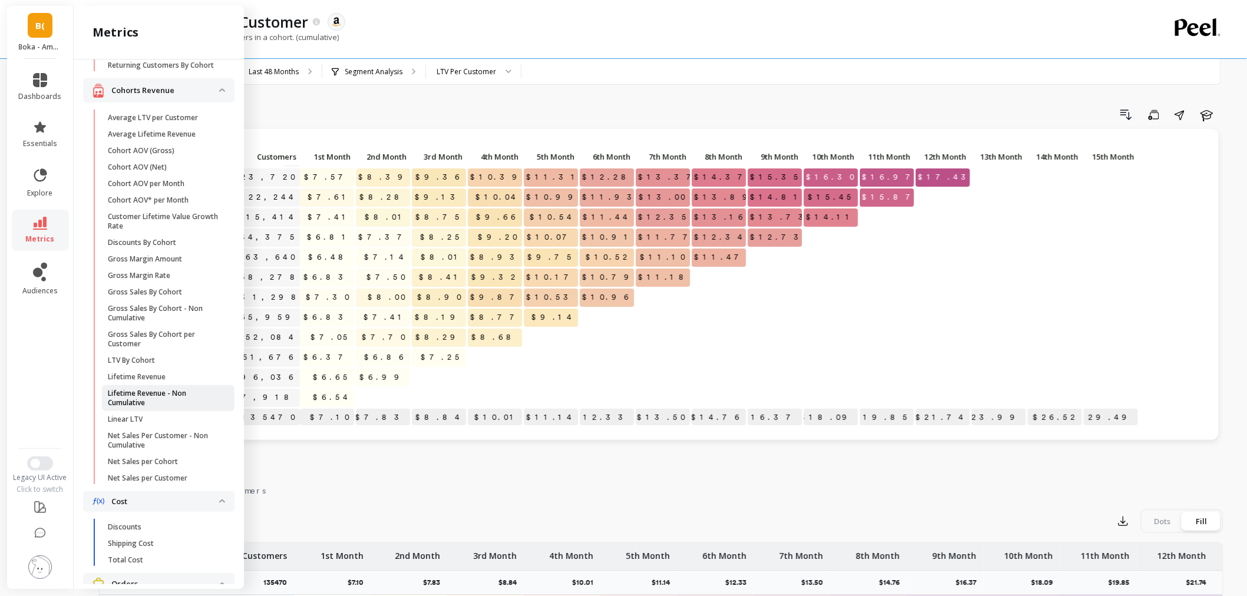
click at [192, 408] on p "Lifetime Revenue - Non Cumulative" at bounding box center [164, 398] width 113 height 19
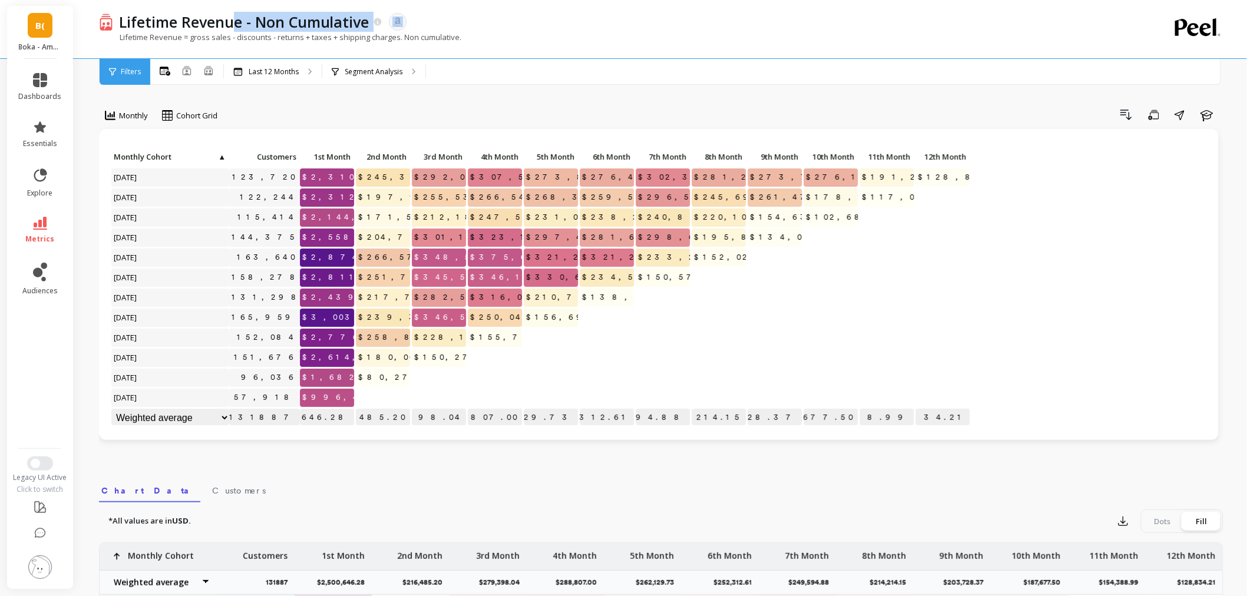
drag, startPoint x: 372, startPoint y: 26, endPoint x: 106, endPoint y: 25, distance: 265.8
click at [202, 25] on div "Lifetime Revenue - Non Cumulative" at bounding box center [248, 22] width 270 height 20
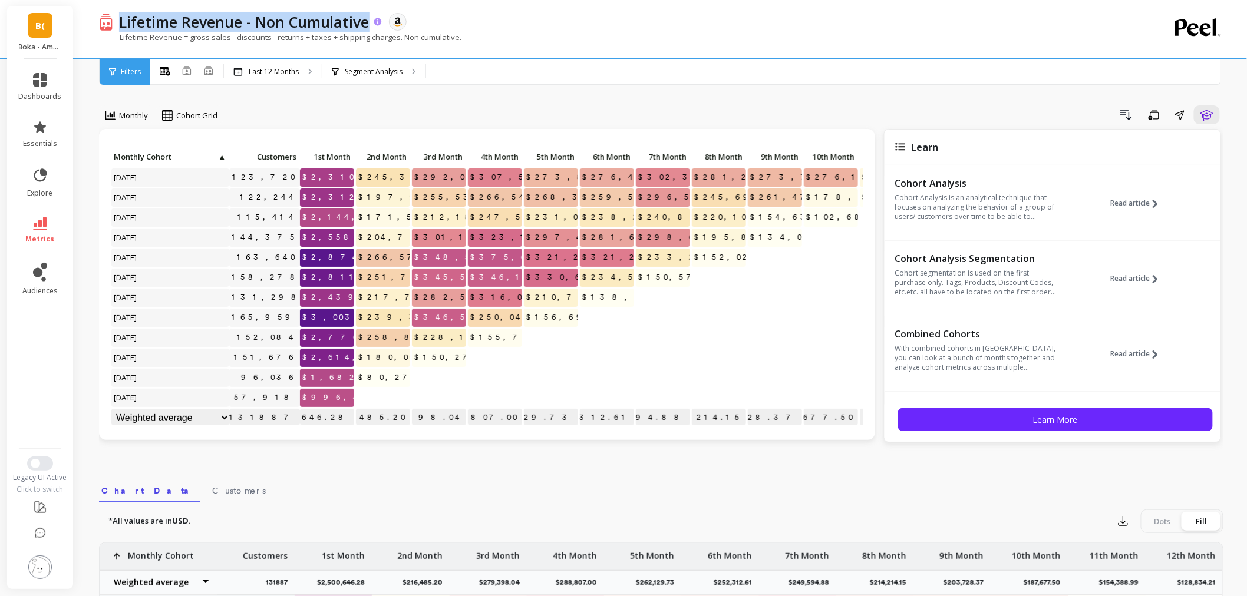
drag, startPoint x: 114, startPoint y: 22, endPoint x: 366, endPoint y: 27, distance: 251.7
click at [366, 27] on div "Lifetime Revenue - Non Cumulative" at bounding box center [248, 22] width 270 height 20
copy p "Lifetime Revenue - Non Cumulative"
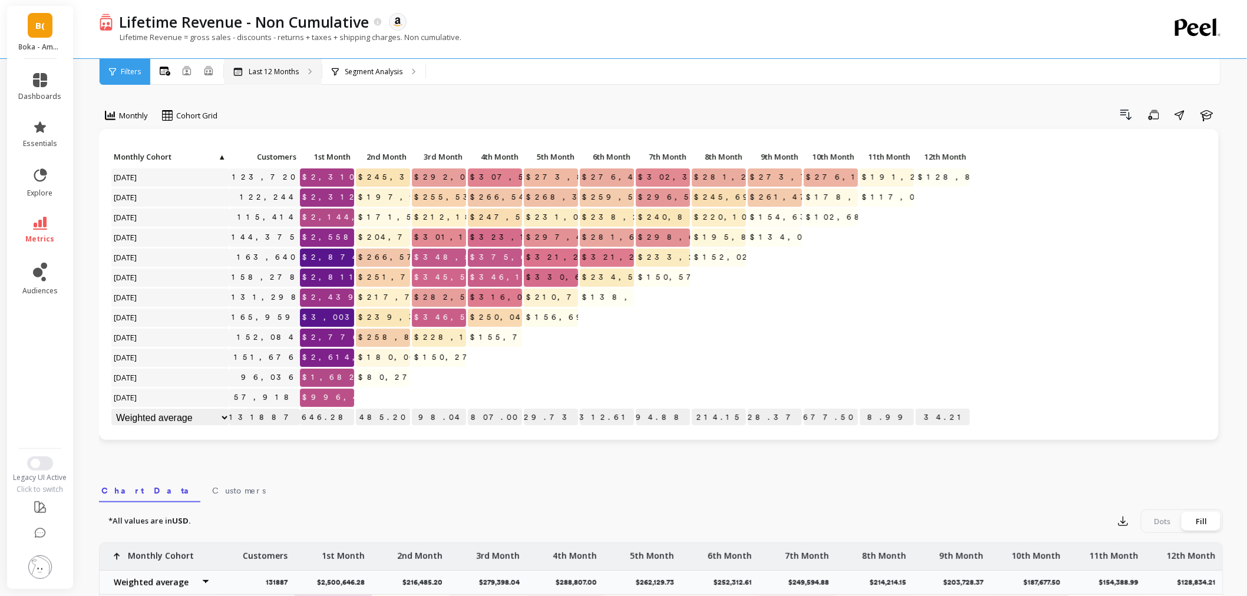
click at [278, 77] on div "Last 12 Months" at bounding box center [273, 72] width 98 height 26
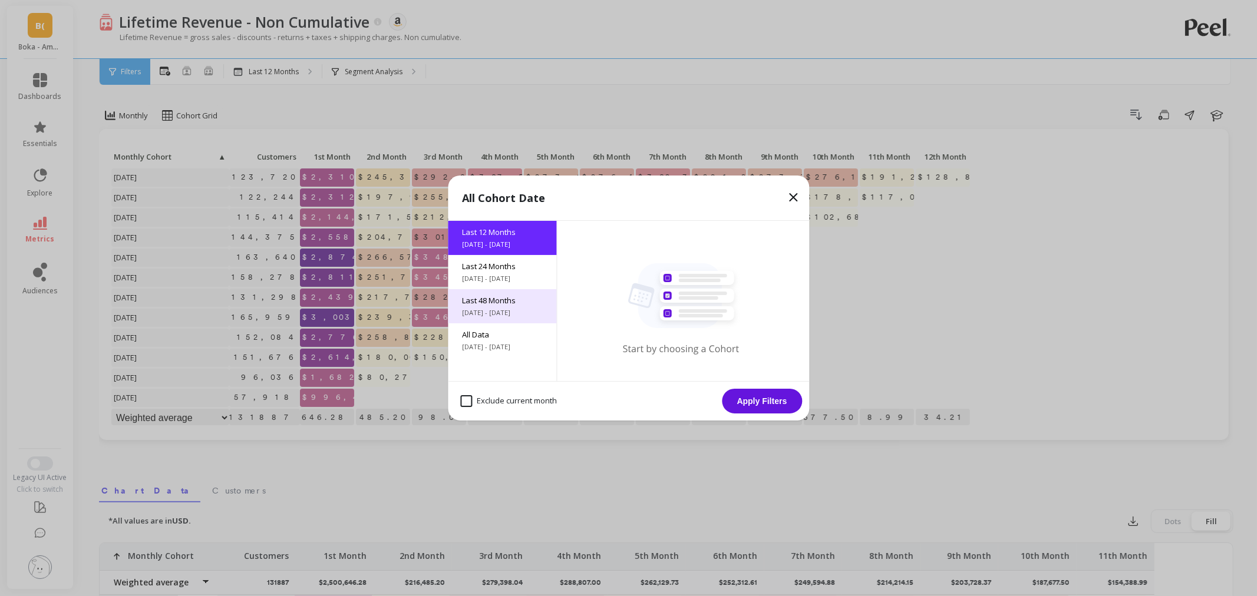
click at [499, 302] on span "Last 48 Months" at bounding box center [502, 300] width 80 height 11
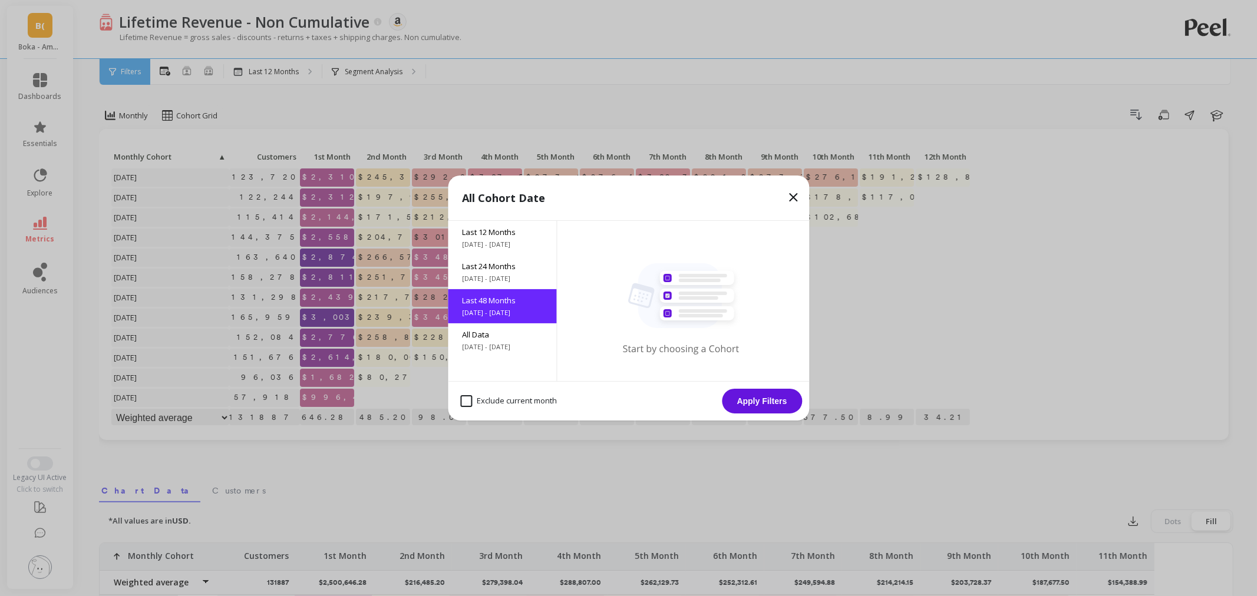
click at [785, 398] on button "Apply Filters" at bounding box center [762, 401] width 80 height 25
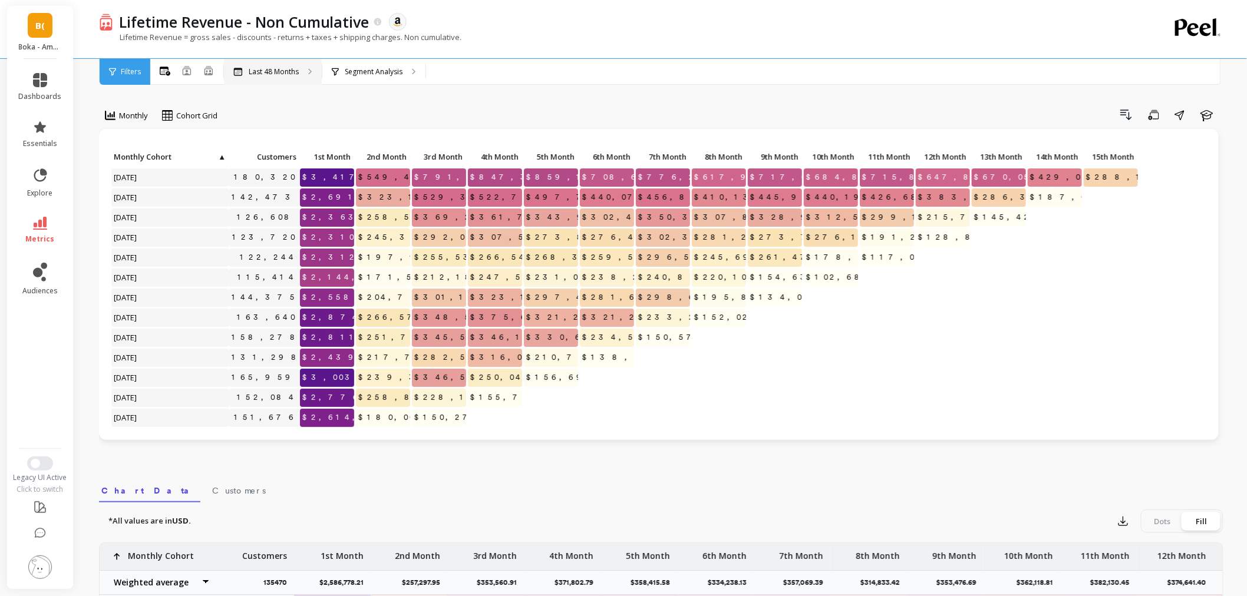
click at [288, 72] on p "Last 48 Months" at bounding box center [274, 71] width 50 height 9
